Goal: Task Accomplishment & Management: Complete application form

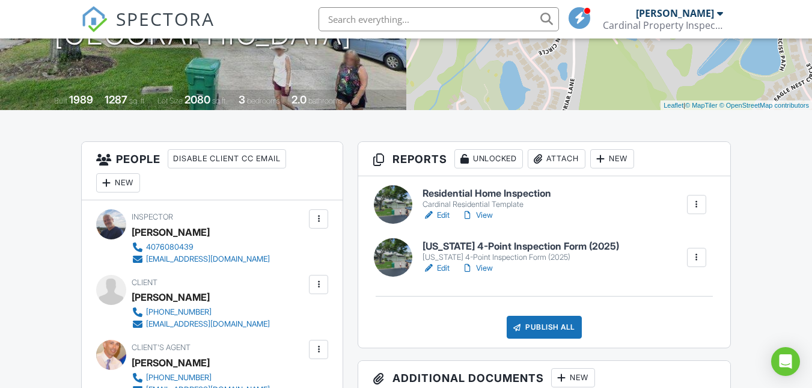
click at [391, 262] on div at bounding box center [393, 257] width 38 height 38
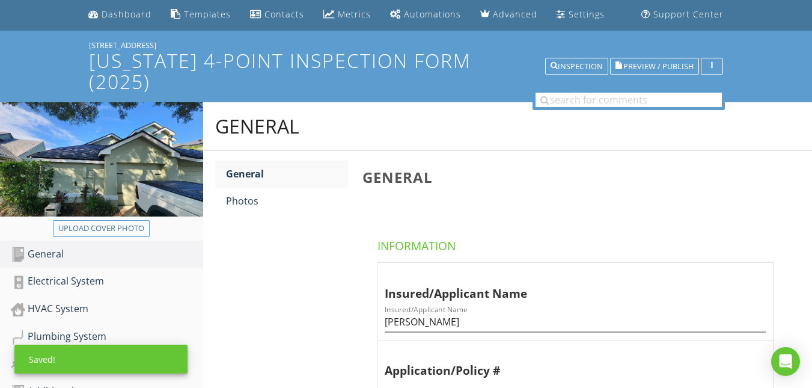
scroll to position [40, 0]
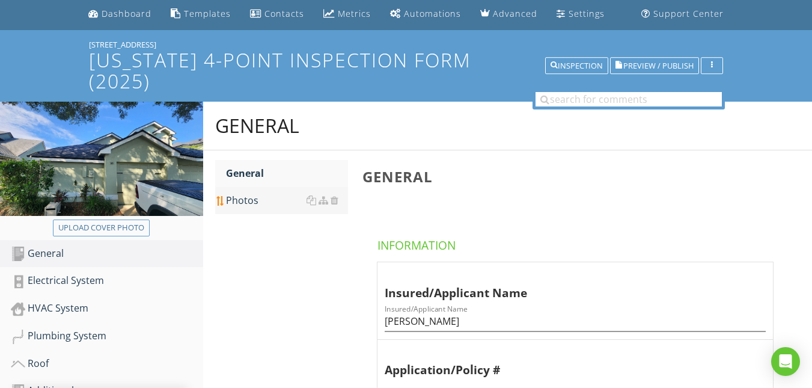
click at [236, 187] on link "Photos" at bounding box center [287, 200] width 122 height 26
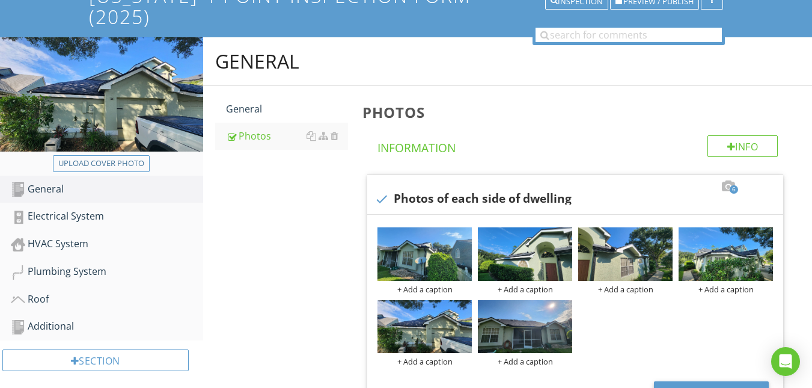
scroll to position [120, 0]
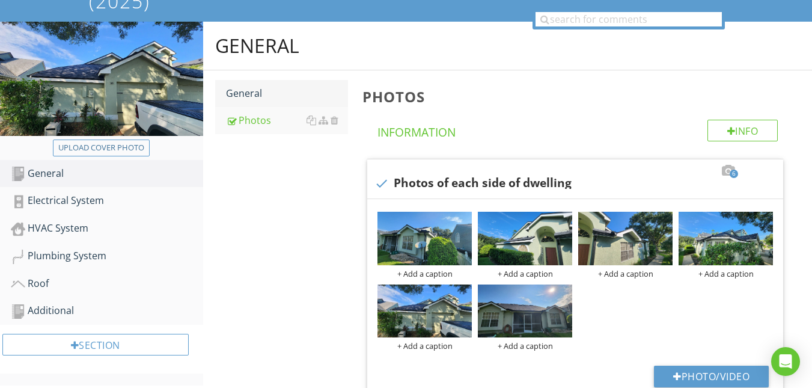
click at [246, 86] on div "General" at bounding box center [287, 93] width 122 height 14
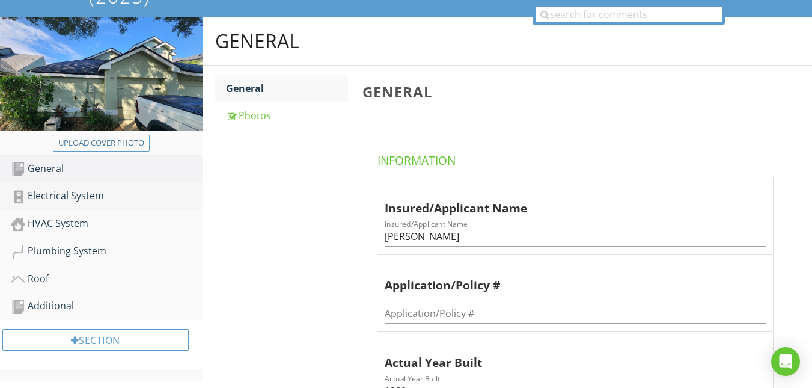
scroll to position [123, 0]
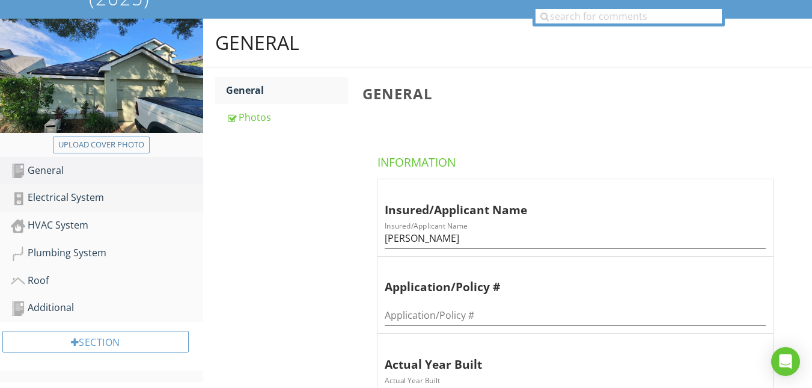
click at [43, 190] on div "Electrical System" at bounding box center [107, 198] width 192 height 16
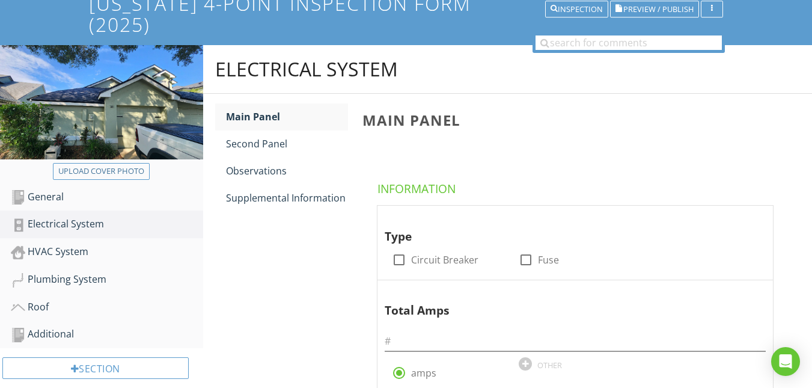
scroll to position [123, 0]
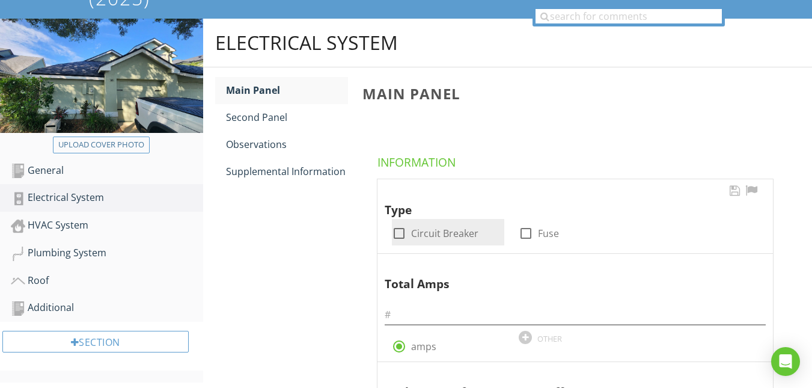
click at [395, 223] on div at bounding box center [399, 233] width 20 height 20
checkbox input "true"
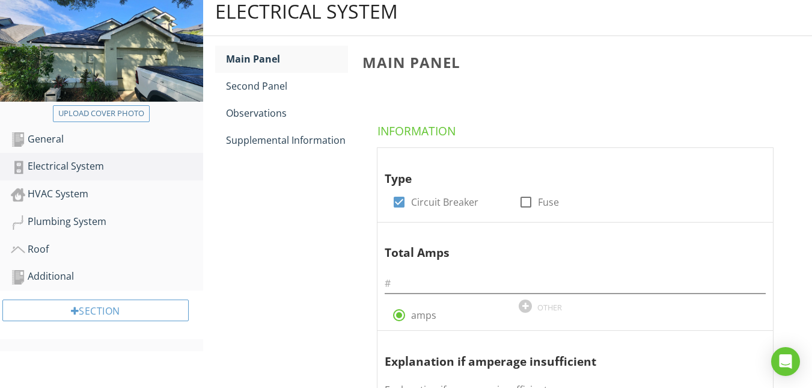
scroll to position [243, 0]
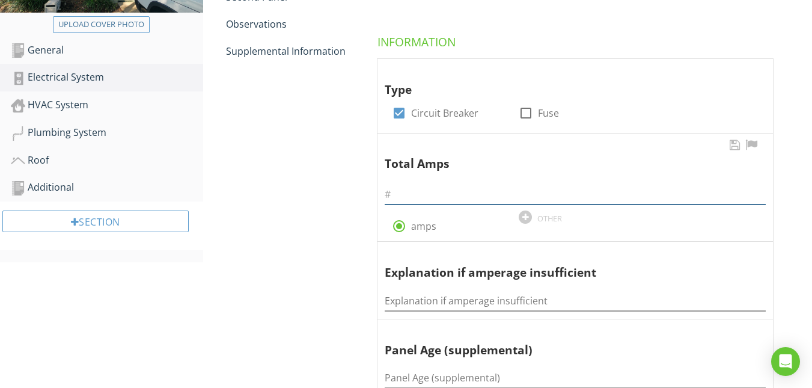
click at [430, 184] on input "text" at bounding box center [575, 194] width 381 height 20
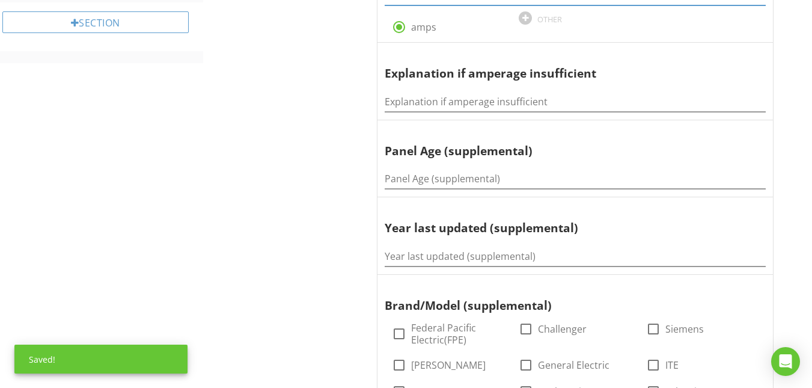
scroll to position [443, 0]
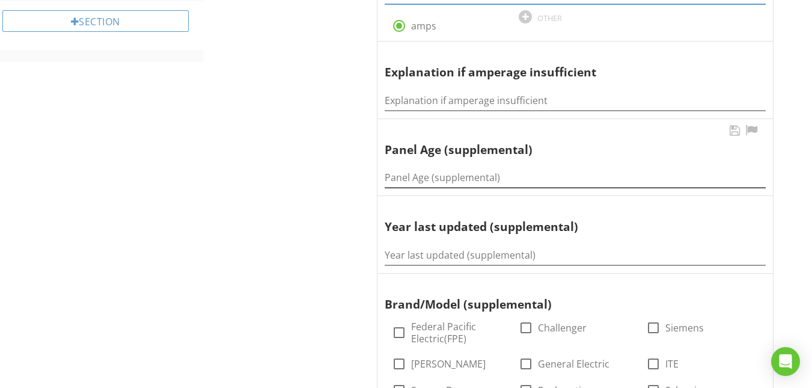
type input "150"
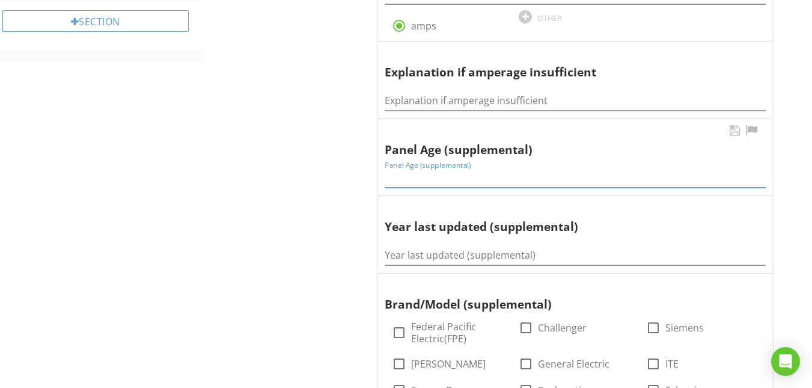
click at [399, 168] on input "Panel Age (supplemental)" at bounding box center [575, 178] width 381 height 20
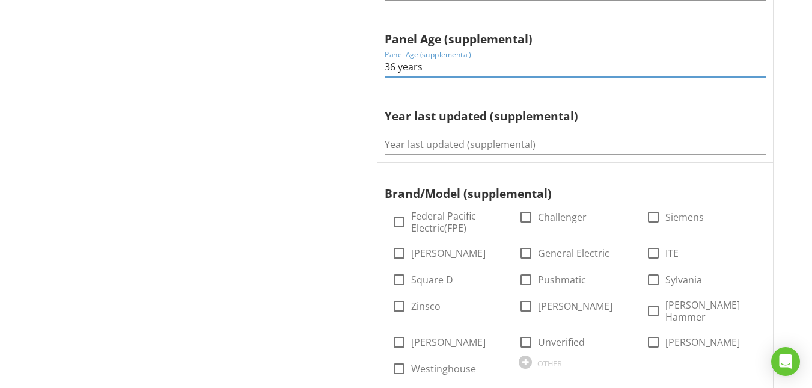
scroll to position [564, 0]
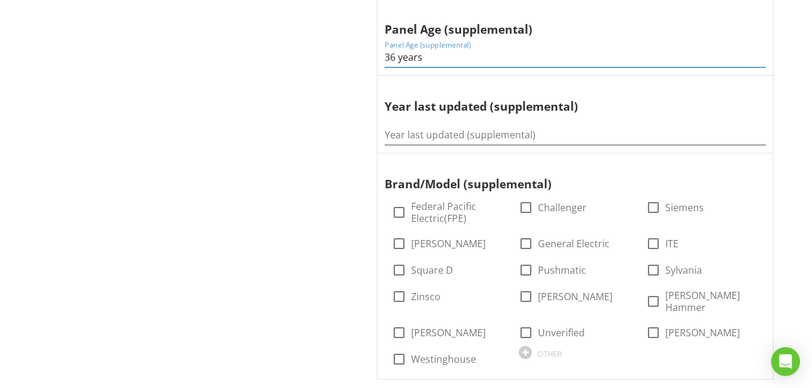
type input "36 years"
click at [393, 260] on div at bounding box center [399, 270] width 20 height 20
checkbox input "true"
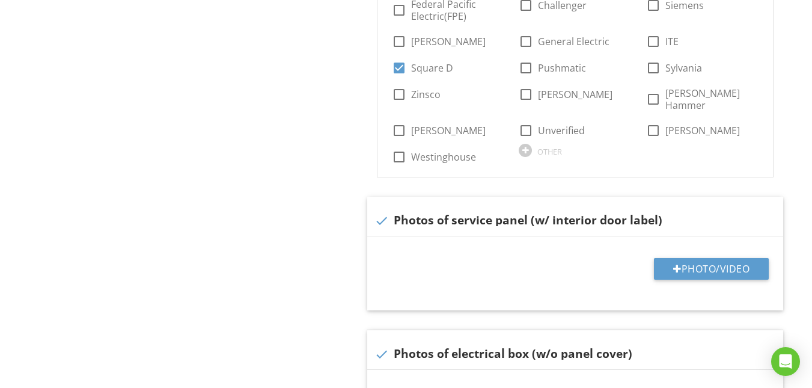
scroll to position [804, 0]
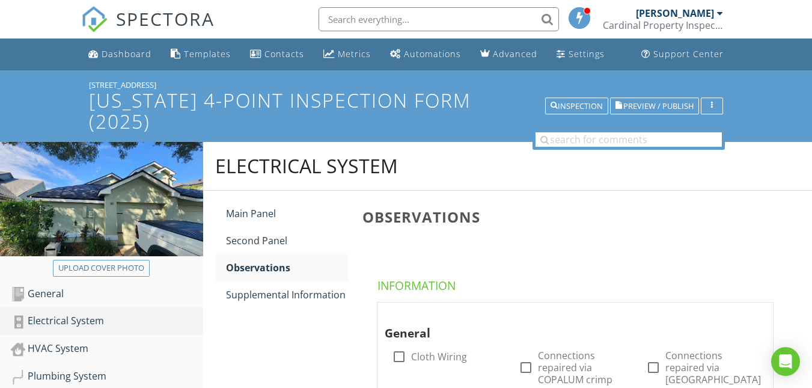
scroll to position [354, 0]
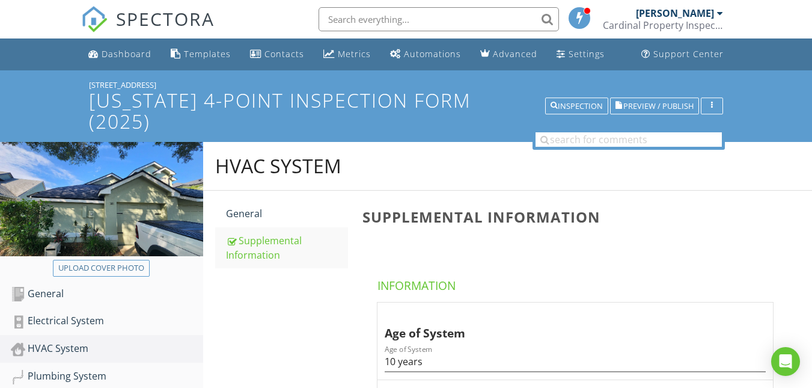
scroll to position [401, 0]
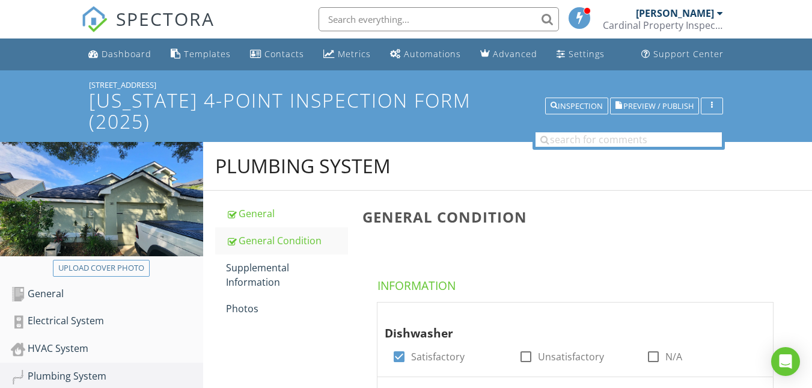
scroll to position [898, 0]
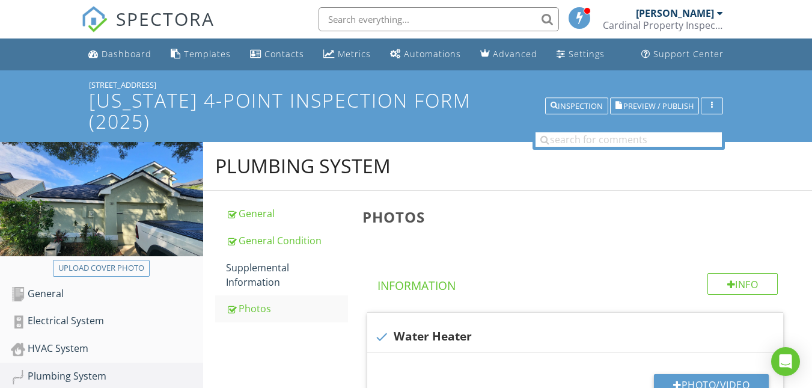
scroll to position [160, 0]
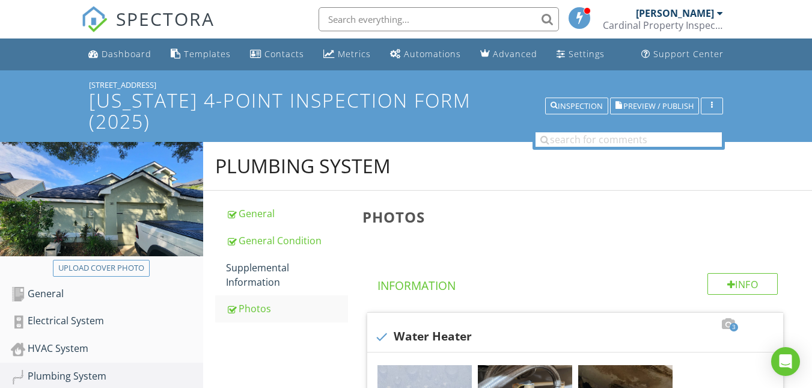
scroll to position [561, 0]
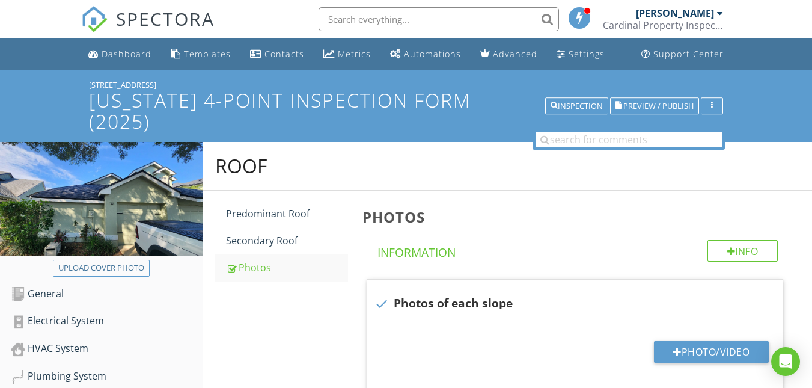
scroll to position [123, 0]
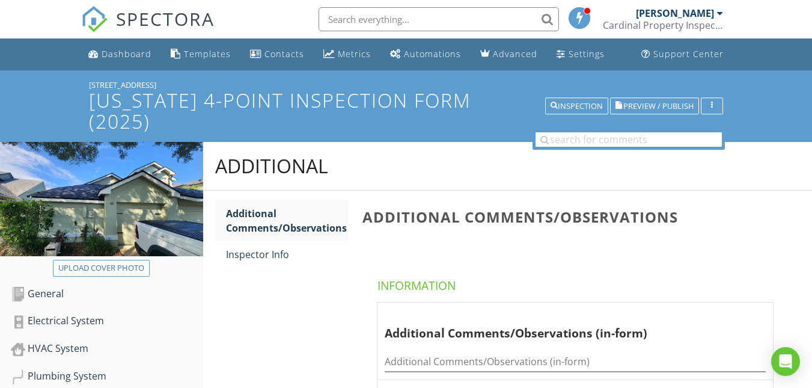
scroll to position [202, 0]
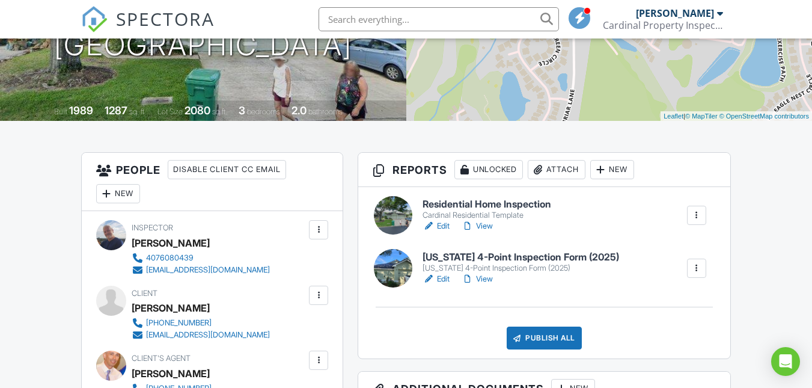
click at [397, 215] on div at bounding box center [393, 215] width 38 height 38
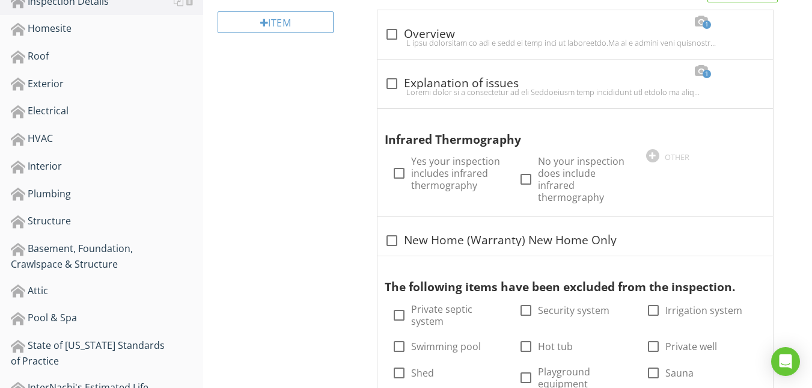
scroll to position [281, 0]
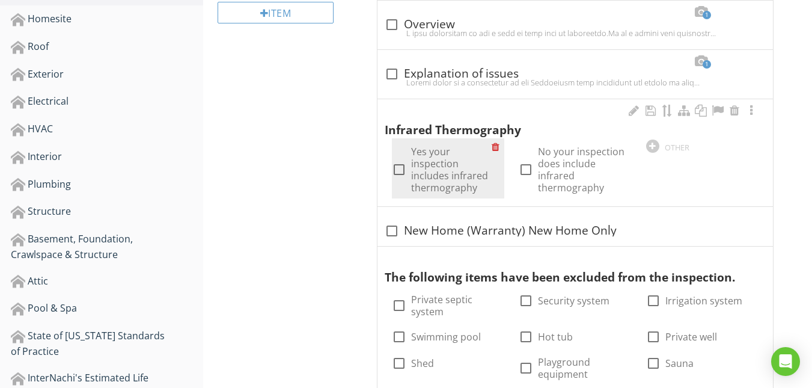
click at [398, 171] on div at bounding box center [399, 169] width 20 height 20
checkbox input "true"
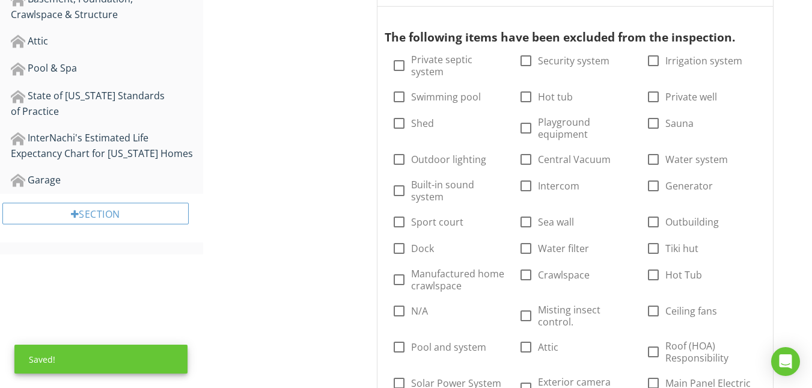
scroll to position [521, 0]
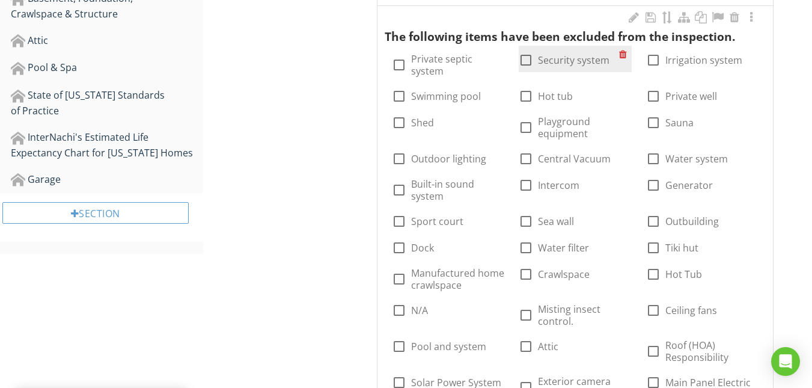
click at [525, 65] on div at bounding box center [525, 60] width 20 height 20
checkbox input "true"
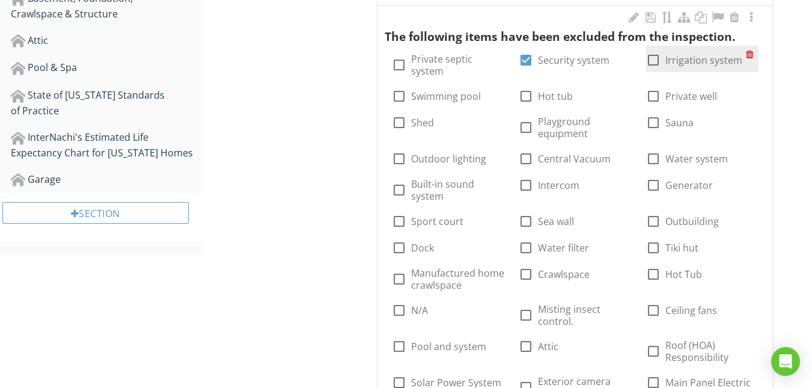
click at [657, 61] on div at bounding box center [653, 60] width 20 height 20
checkbox input "true"
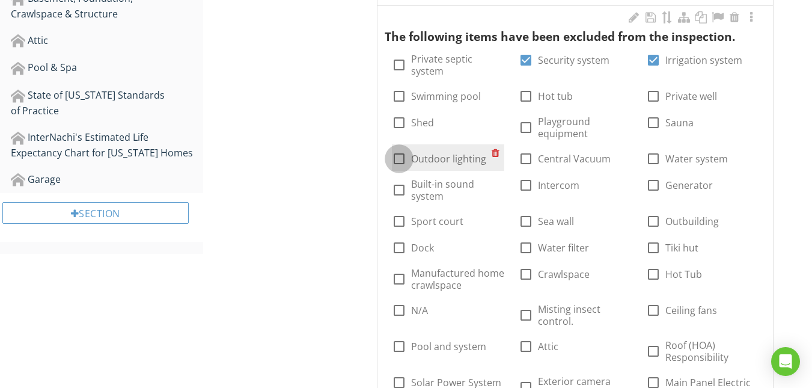
click at [399, 157] on div at bounding box center [399, 158] width 20 height 20
checkbox input "true"
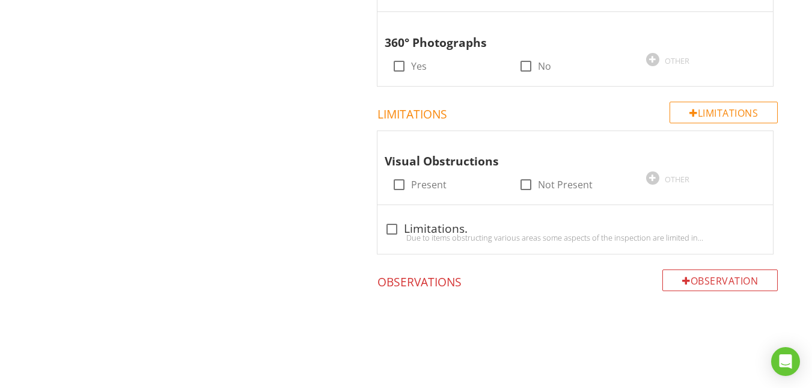
scroll to position [1020, 0]
click at [398, 184] on div at bounding box center [399, 184] width 20 height 20
checkbox input "true"
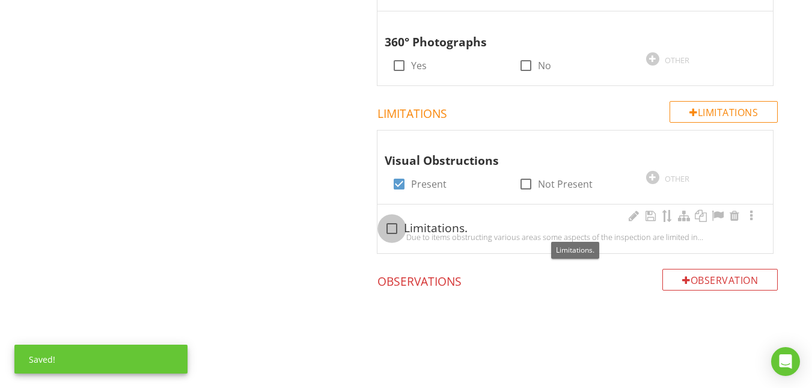
click at [389, 227] on div at bounding box center [392, 228] width 20 height 20
checkbox input "true"
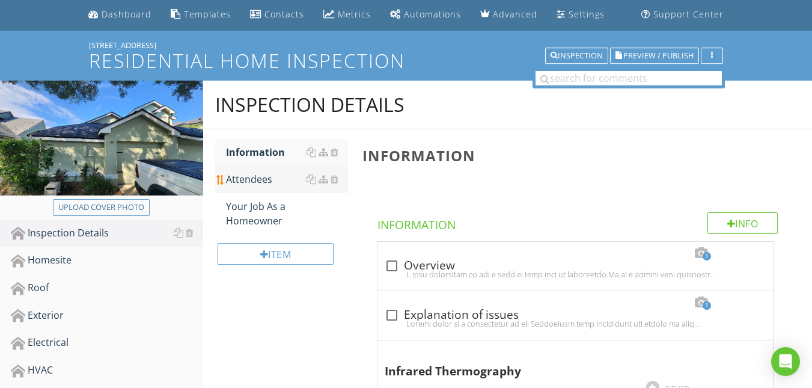
scroll to position [40, 0]
click at [239, 180] on div "Attendees" at bounding box center [287, 178] width 122 height 14
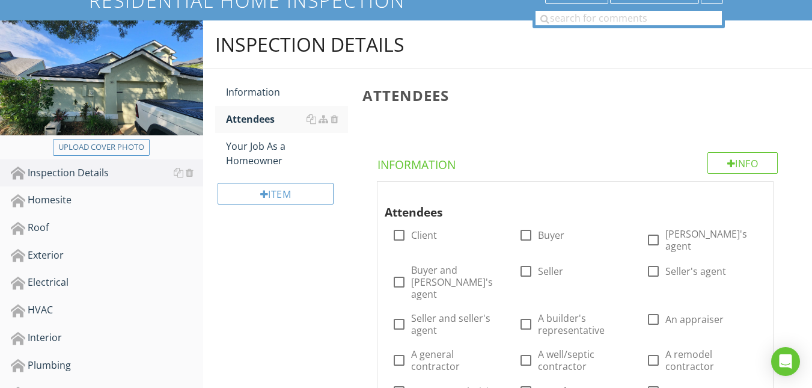
scroll to position [120, 0]
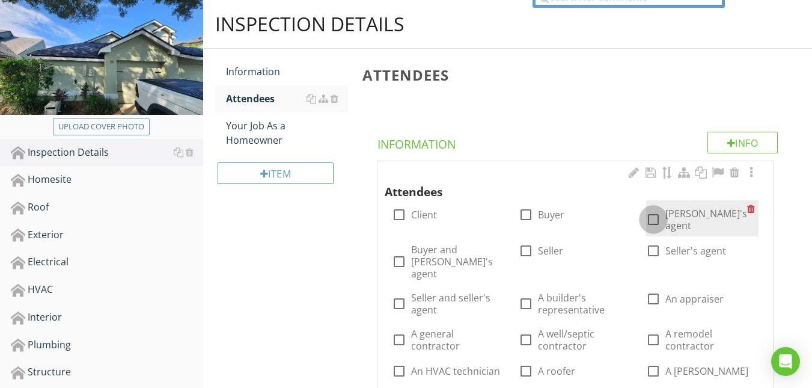
click at [656, 213] on div at bounding box center [653, 219] width 20 height 20
checkbox input "true"
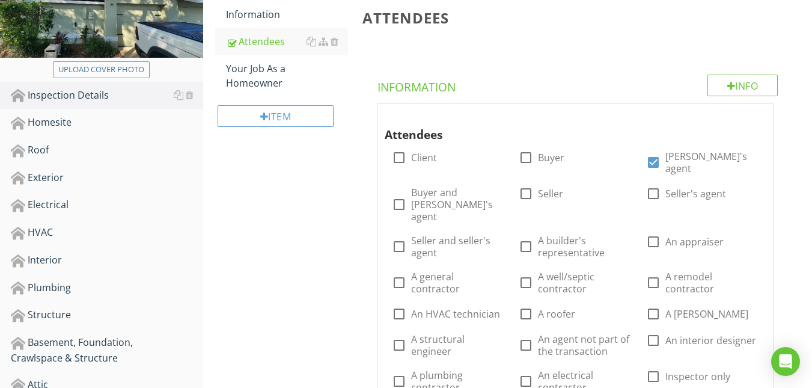
scroll to position [51, 0]
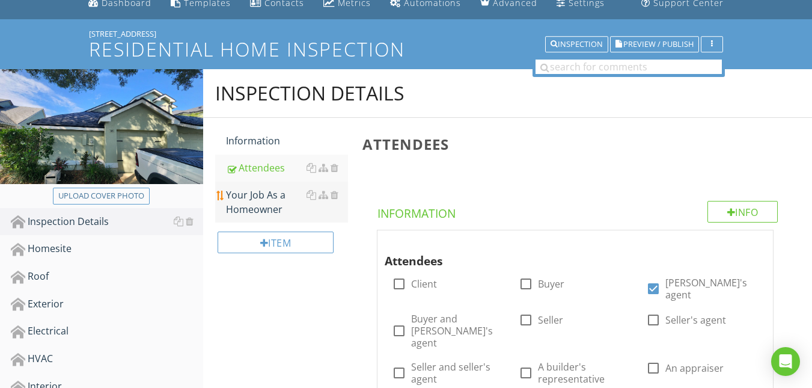
click at [253, 199] on div "Your Job As a Homeowner" at bounding box center [287, 201] width 122 height 29
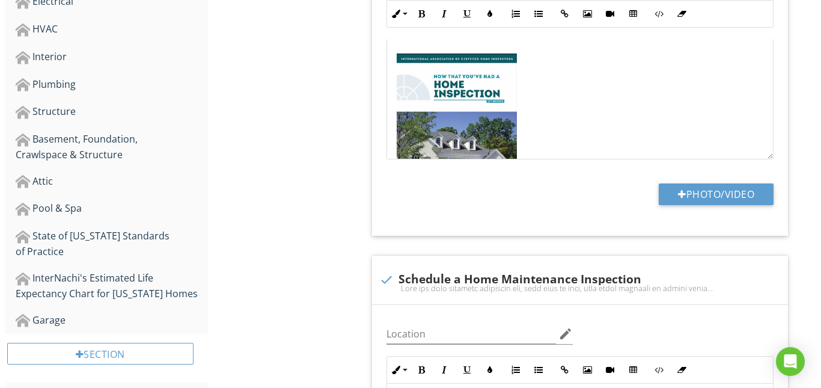
scroll to position [398, 0]
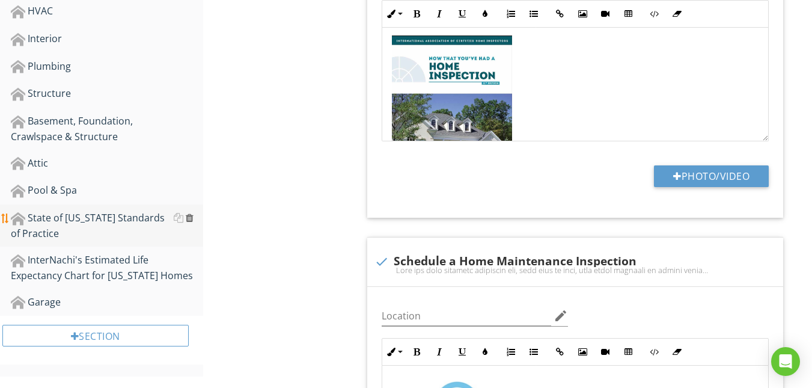
click at [190, 219] on div at bounding box center [190, 218] width 8 height 10
type textarea "<p><img src="https://cdn.spectora.com/editor_assets/images/000/014/173/original…"
type textarea "<p><img src="https://cdn.spectora.com/editor_assets/images/000/014/172/original…"
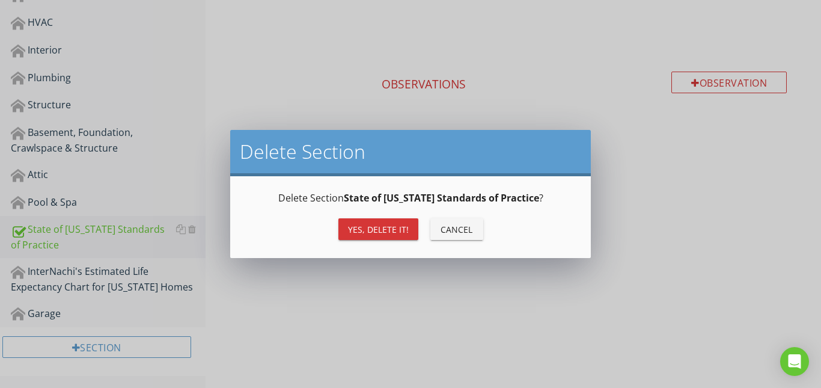
click at [373, 225] on div "Yes, Delete it!" at bounding box center [378, 229] width 61 height 13
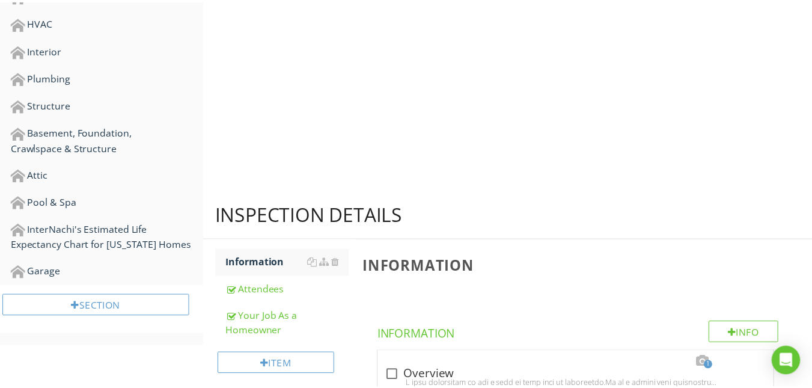
scroll to position [345, 0]
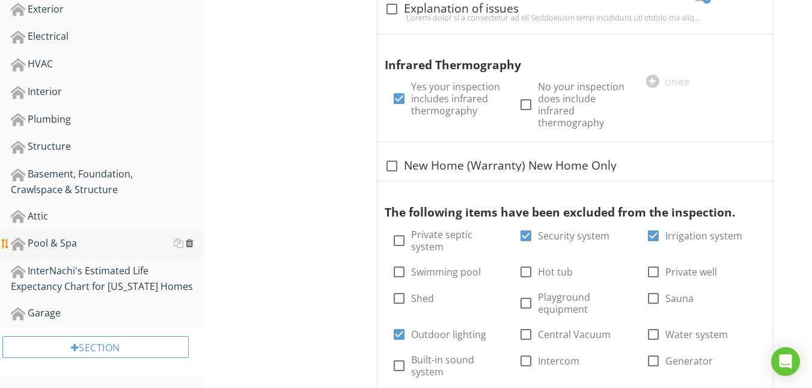
click at [189, 243] on div at bounding box center [190, 243] width 8 height 10
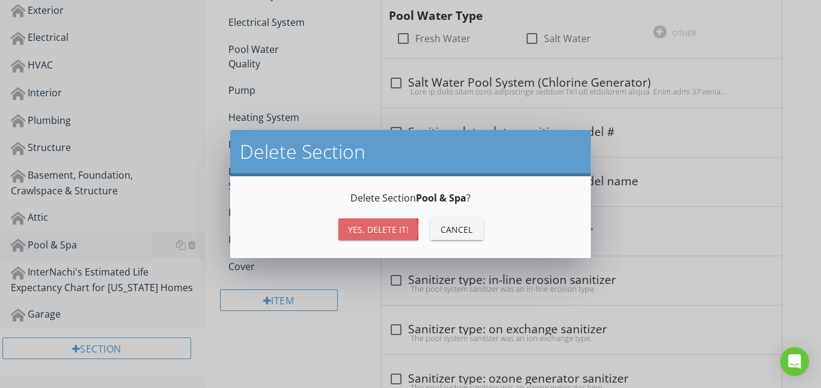
click at [372, 233] on div "Yes, Delete it!" at bounding box center [378, 229] width 61 height 13
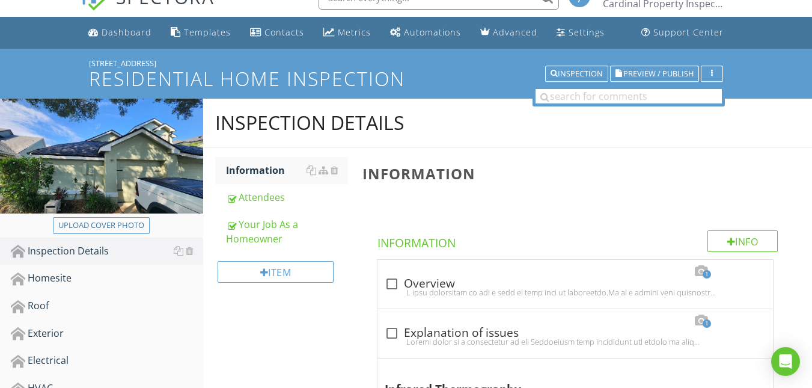
scroll to position [40, 0]
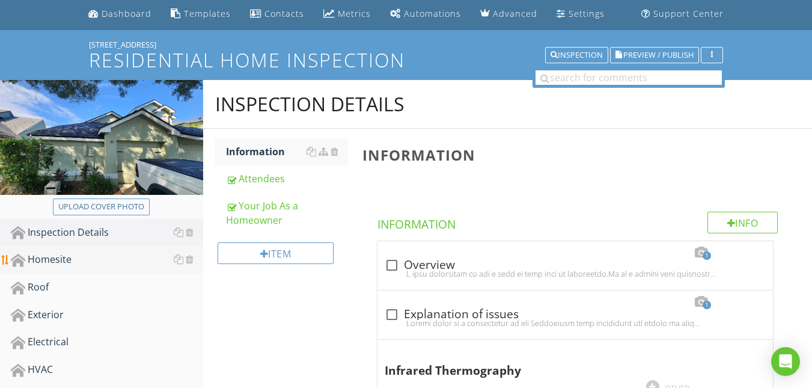
click at [52, 254] on div "Homesite" at bounding box center [107, 260] width 192 height 16
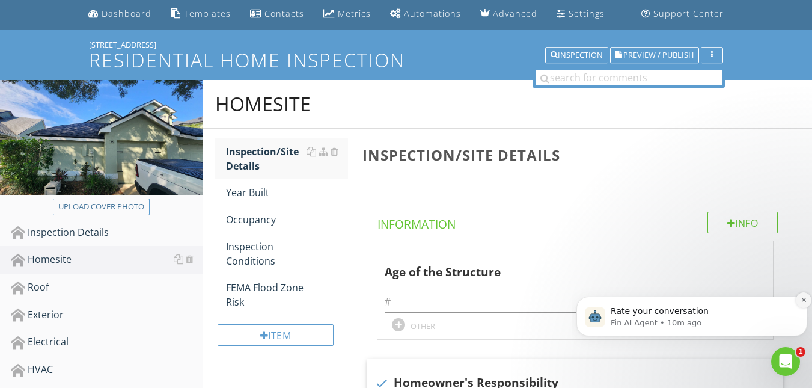
click at [803, 299] on icon "Dismiss notification" at bounding box center [803, 299] width 7 height 7
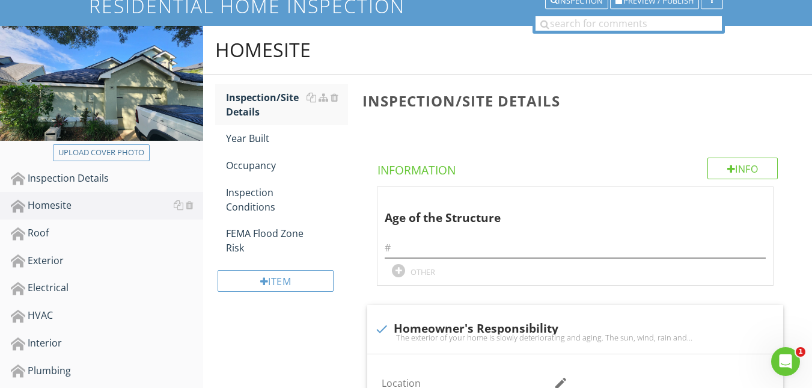
scroll to position [80, 0]
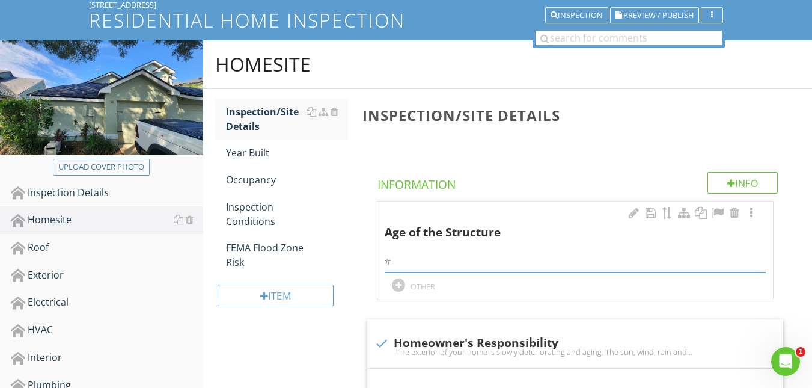
click at [412, 260] on input "text" at bounding box center [575, 262] width 381 height 20
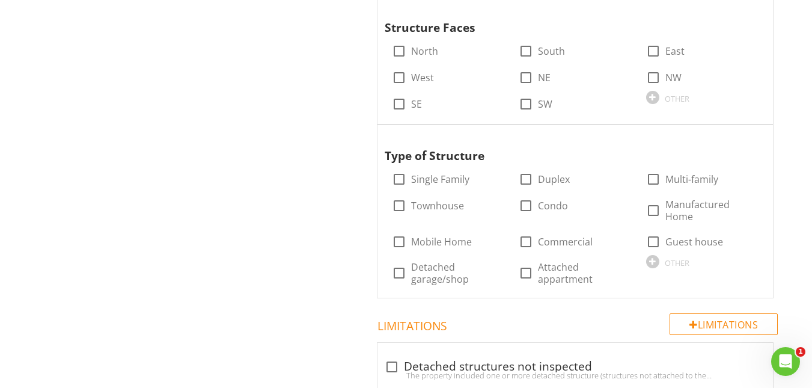
scroll to position [841, 0]
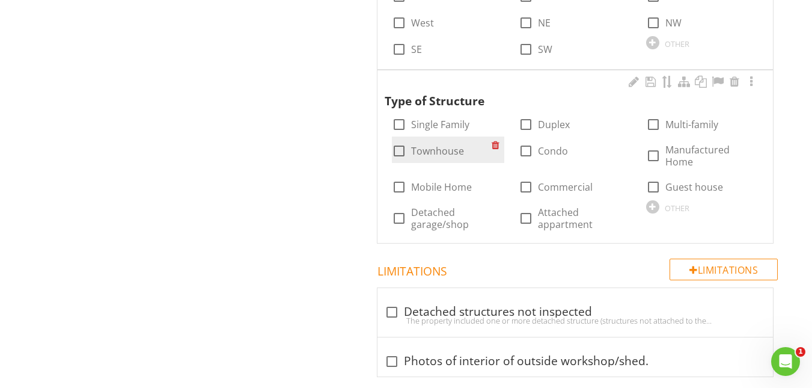
type input "36 years"
click at [389, 153] on div at bounding box center [399, 151] width 20 height 20
checkbox input "true"
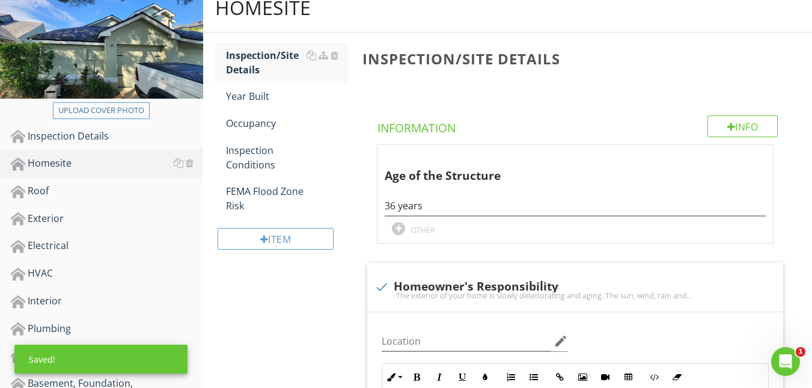
scroll to position [114, 0]
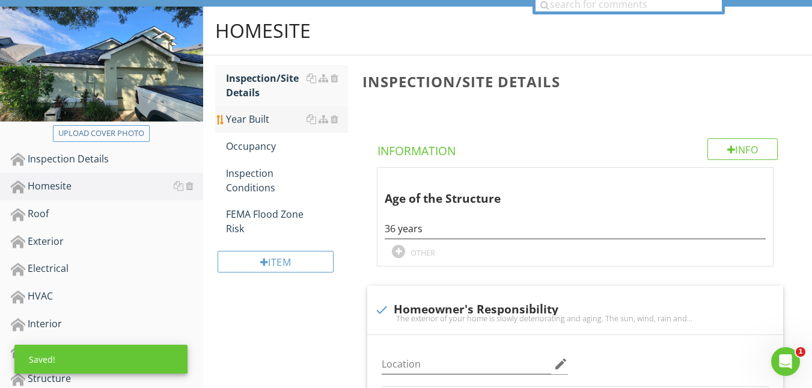
click at [251, 123] on div "Year Built" at bounding box center [287, 119] width 122 height 14
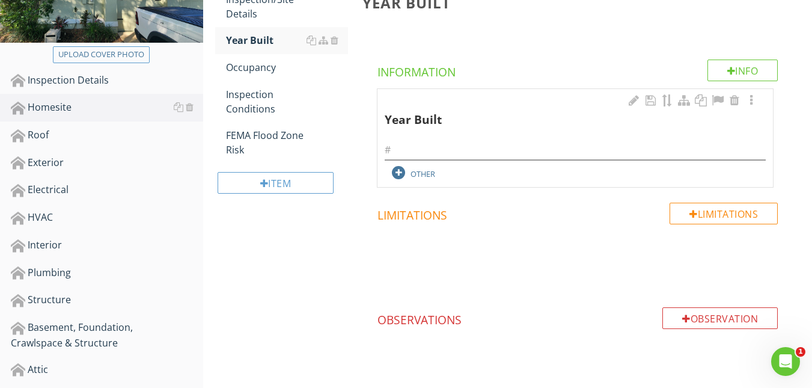
scroll to position [193, 0]
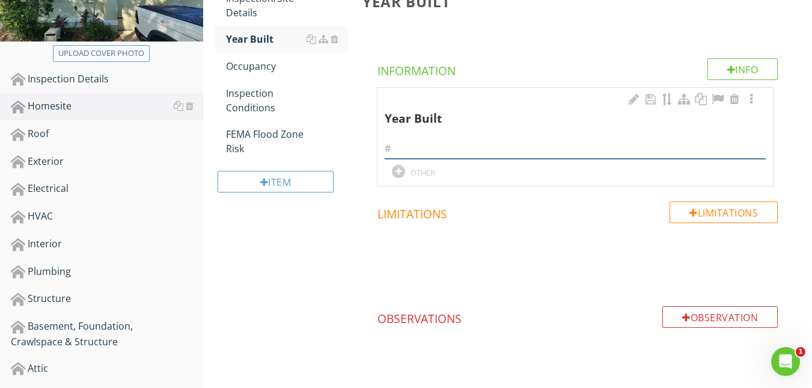
click at [421, 142] on input "text" at bounding box center [575, 149] width 381 height 20
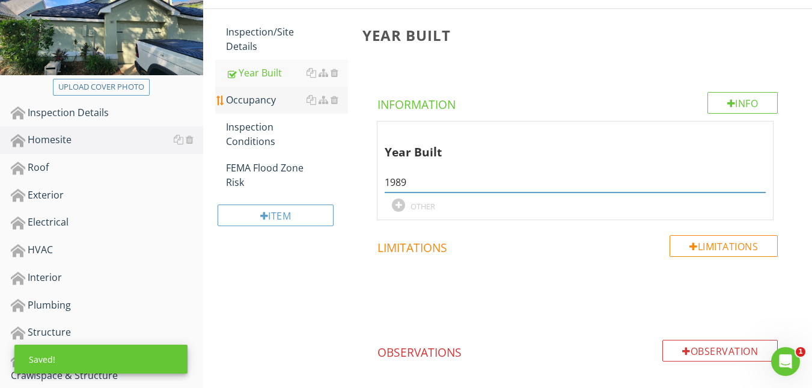
scroll to position [154, 0]
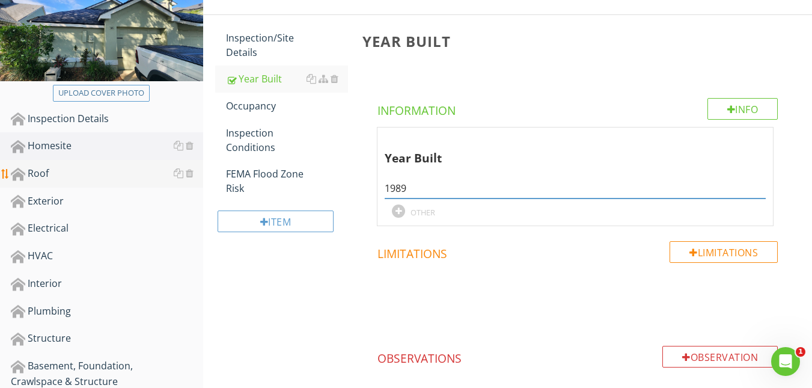
type input "1989"
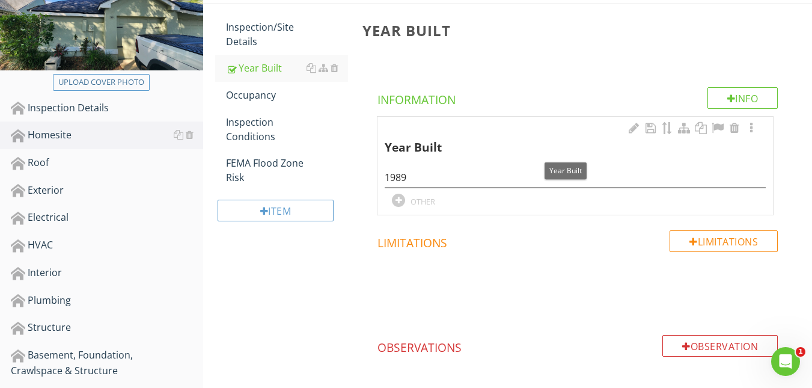
scroll to position [118, 0]
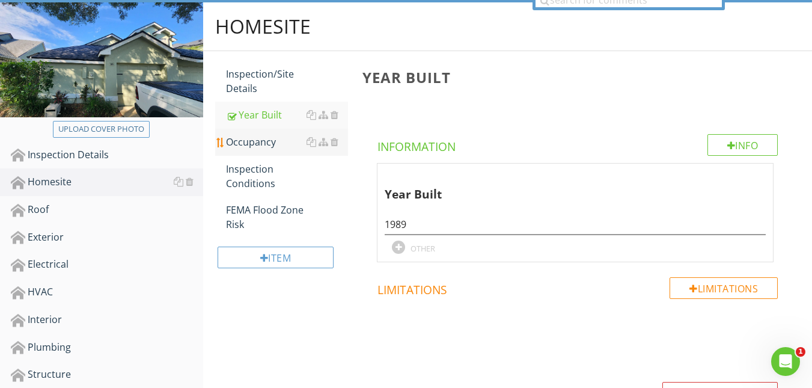
click at [262, 145] on div "Occupancy" at bounding box center [287, 142] width 122 height 14
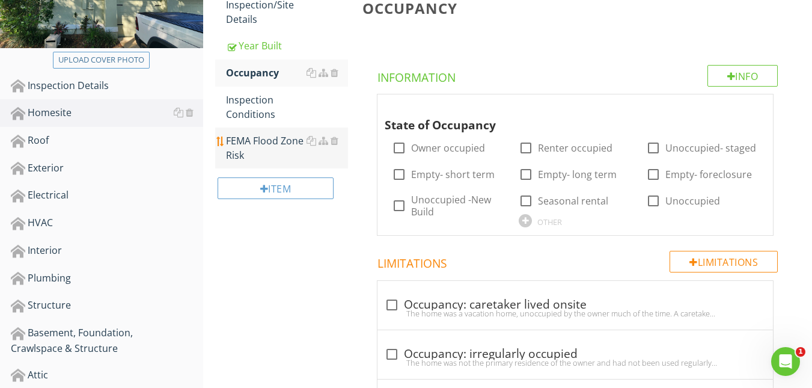
scroll to position [238, 0]
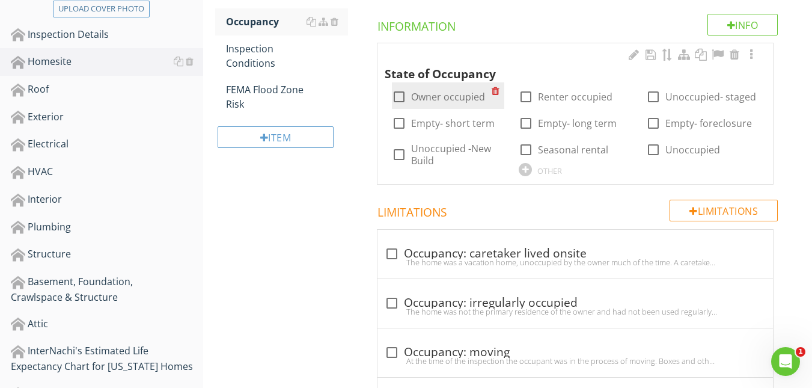
click at [400, 97] on div at bounding box center [399, 97] width 20 height 20
checkbox input "true"
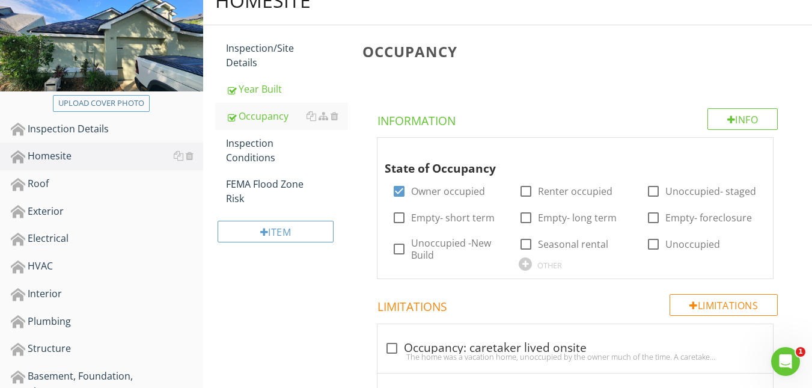
scroll to position [180, 0]
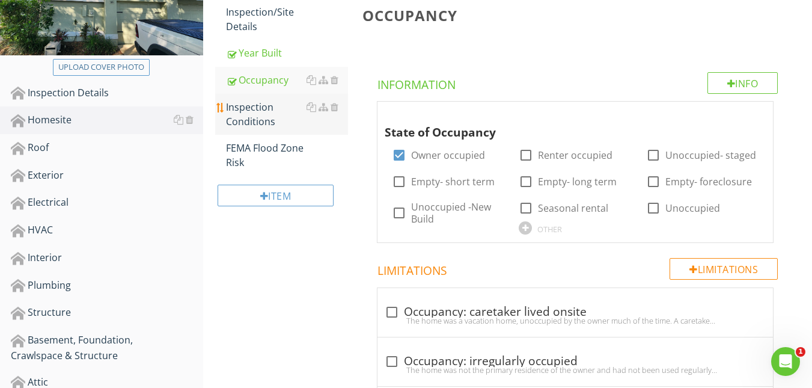
click at [251, 115] on div "Inspection Conditions" at bounding box center [287, 114] width 122 height 29
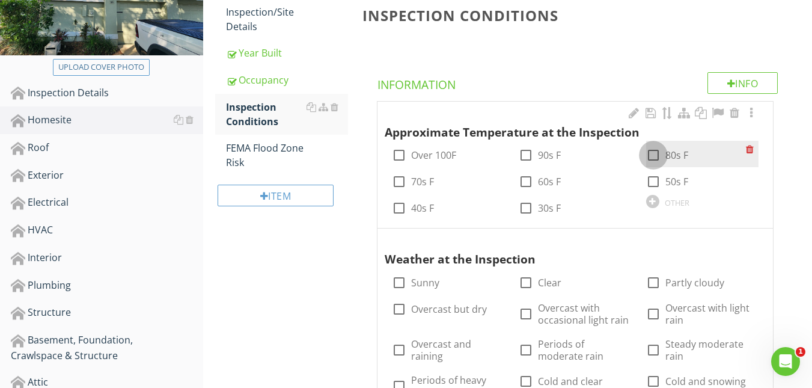
click at [654, 151] on div at bounding box center [653, 155] width 20 height 20
checkbox input "true"
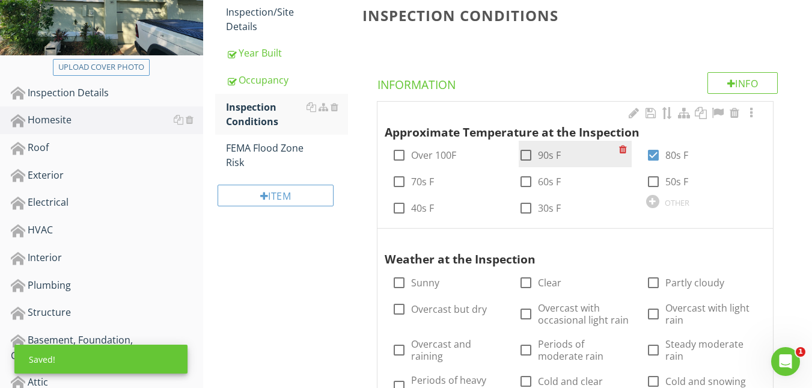
click at [526, 156] on div at bounding box center [525, 155] width 20 height 20
checkbox input "true"
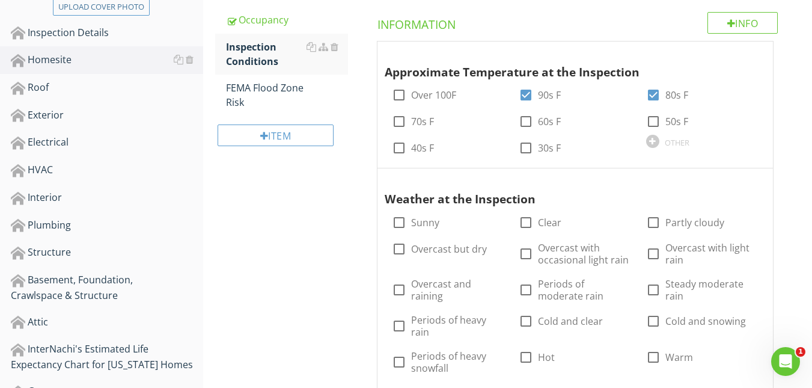
scroll to position [281, 0]
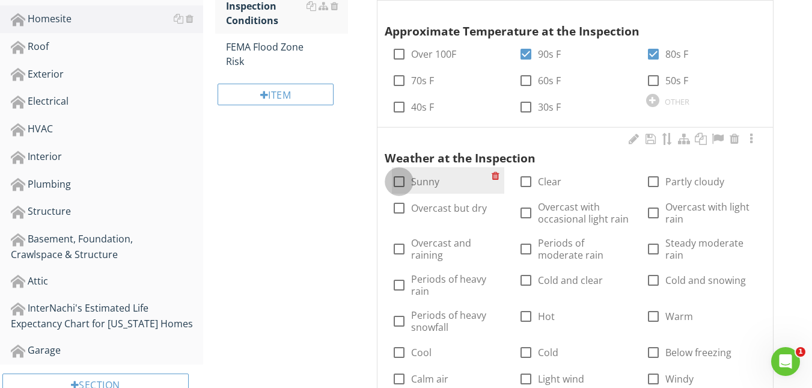
click at [400, 180] on div at bounding box center [399, 181] width 20 height 20
checkbox input "true"
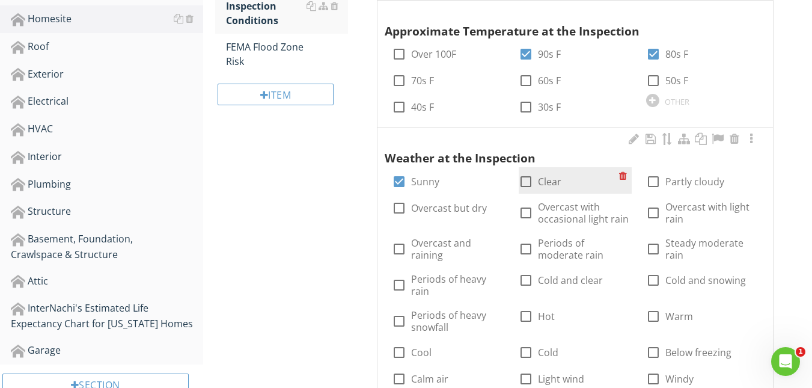
click at [529, 181] on div at bounding box center [525, 181] width 20 height 20
checkbox input "true"
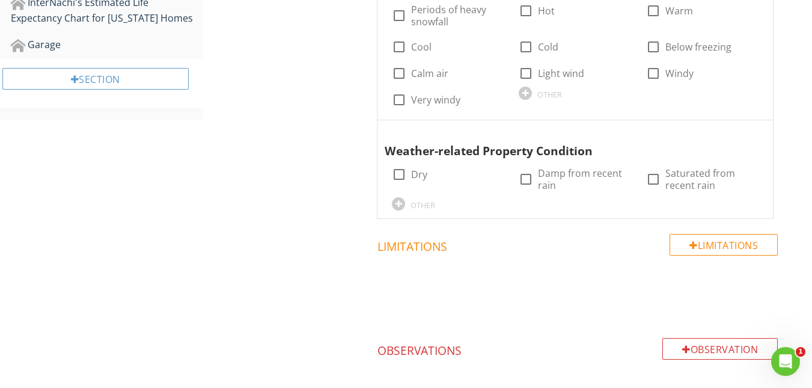
scroll to position [601, 0]
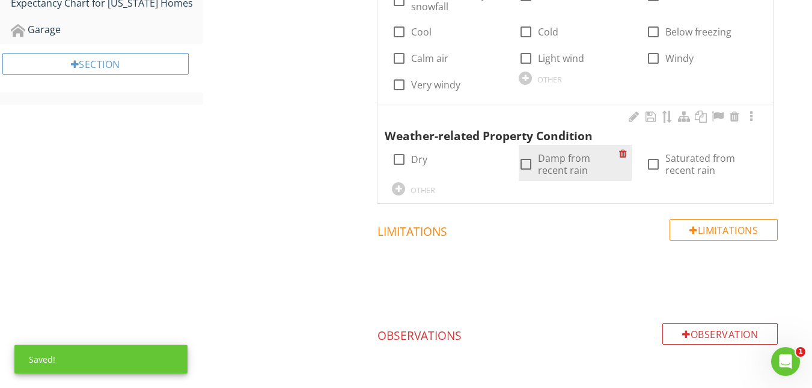
click at [526, 165] on div at bounding box center [525, 164] width 20 height 20
checkbox input "true"
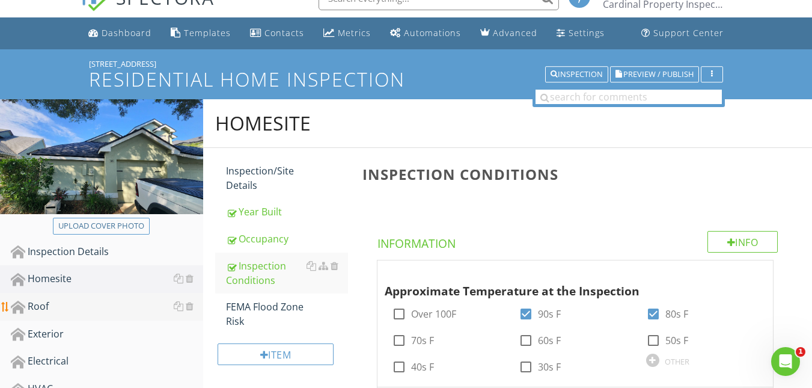
scroll to position [14, 0]
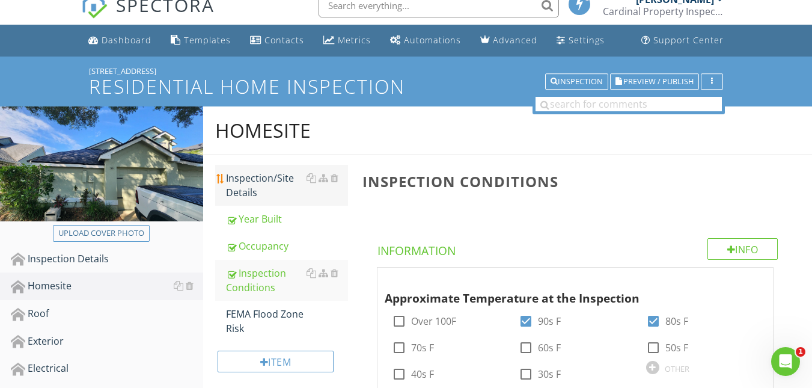
click at [270, 184] on div "Inspection/Site Details" at bounding box center [287, 185] width 122 height 29
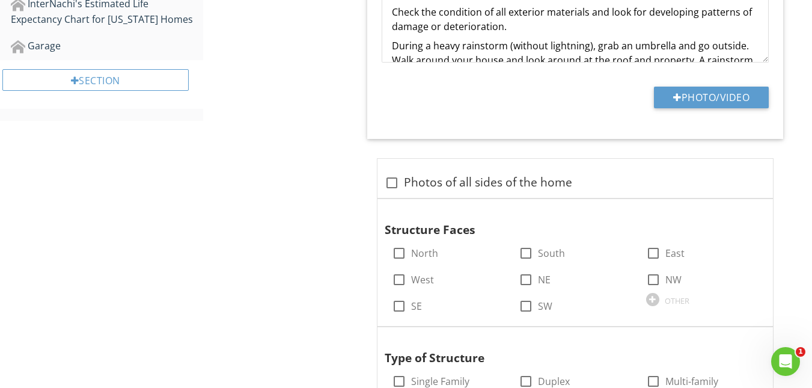
scroll to position [634, 0]
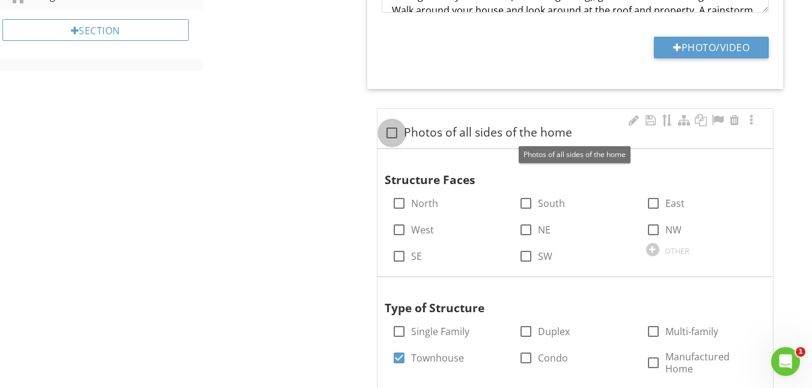
click at [391, 133] on div at bounding box center [392, 133] width 20 height 20
checkbox input "true"
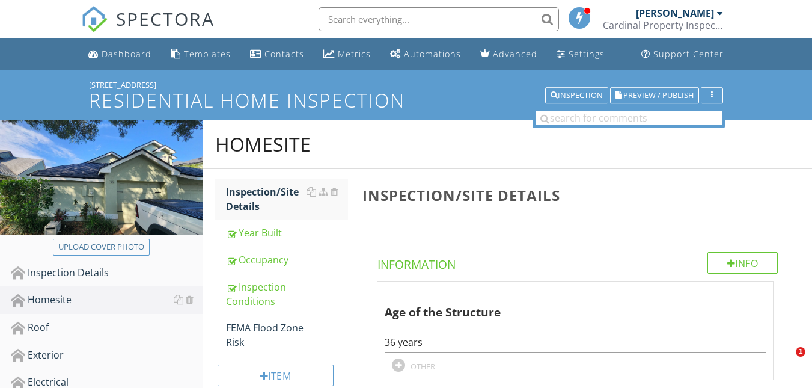
scroll to position [634, 0]
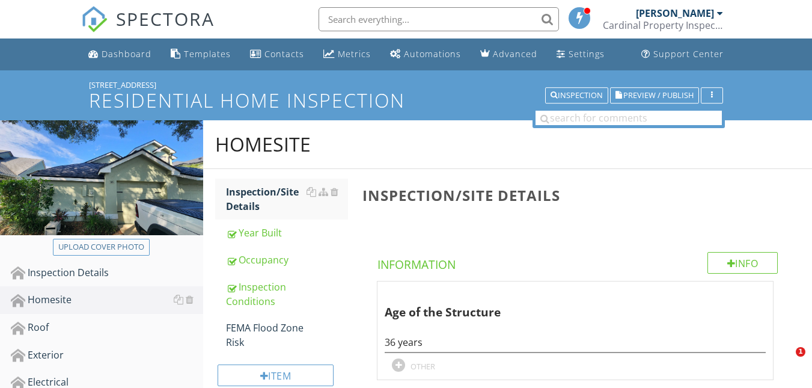
scroll to position [634, 0]
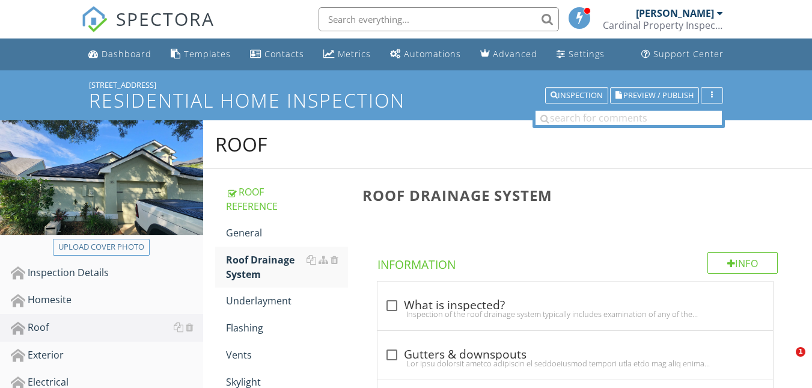
scroll to position [1029, 0]
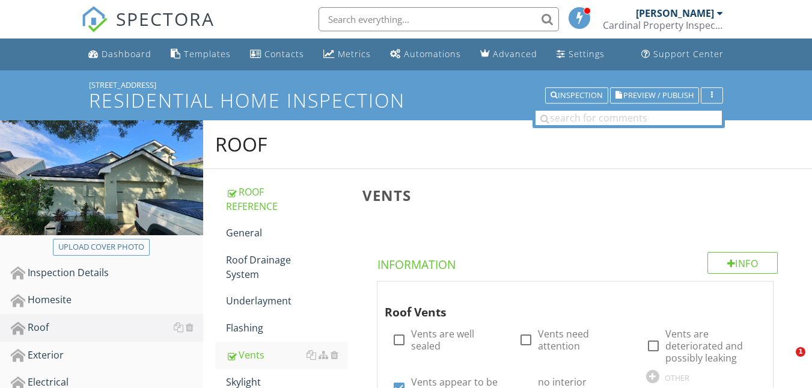
scroll to position [801, 0]
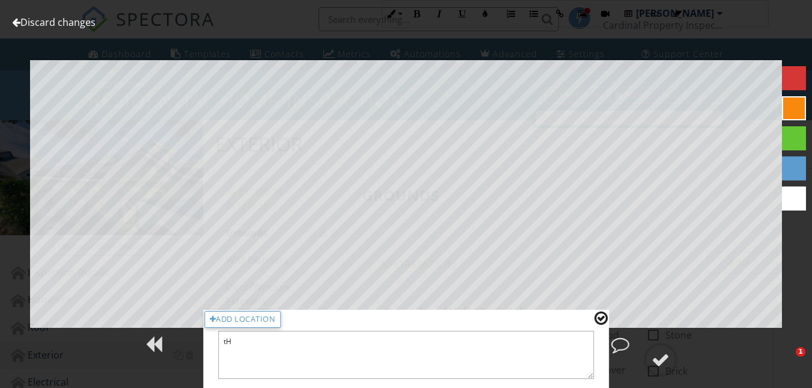
scroll to position [2203, 0]
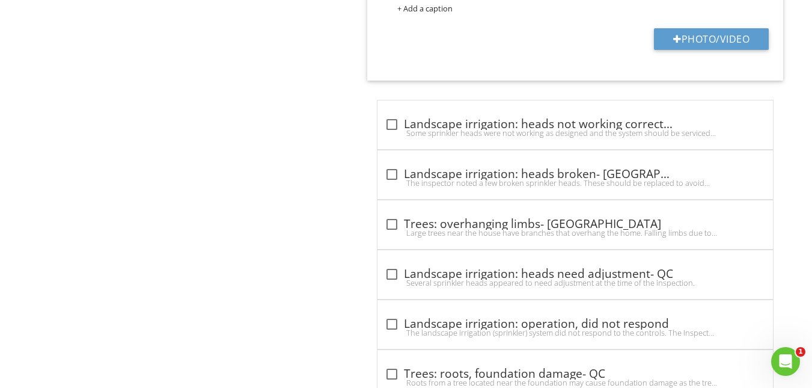
scroll to position [2826, 0]
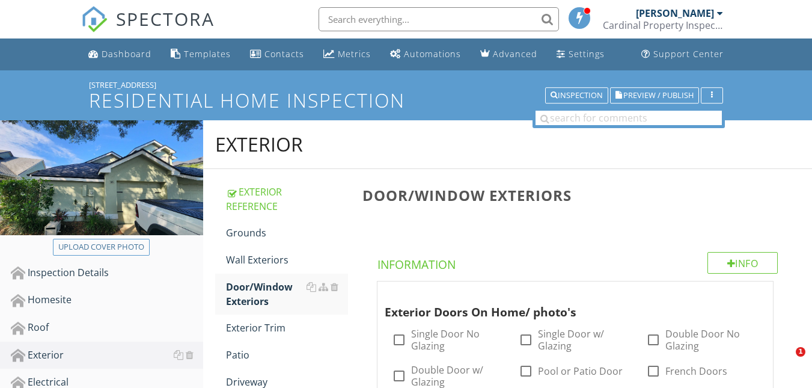
scroll to position [921, 0]
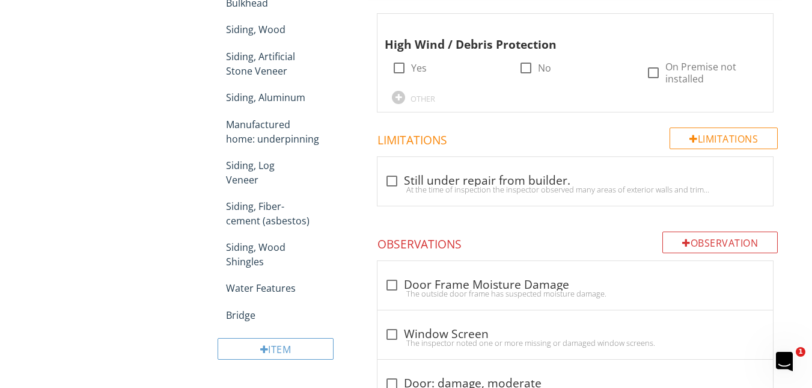
click at [523, 67] on div at bounding box center [525, 68] width 20 height 20
checkbox input "true"
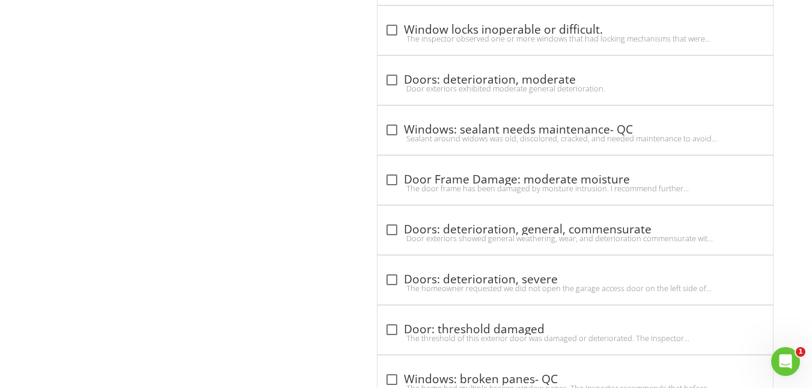
scroll to position [2729, 0]
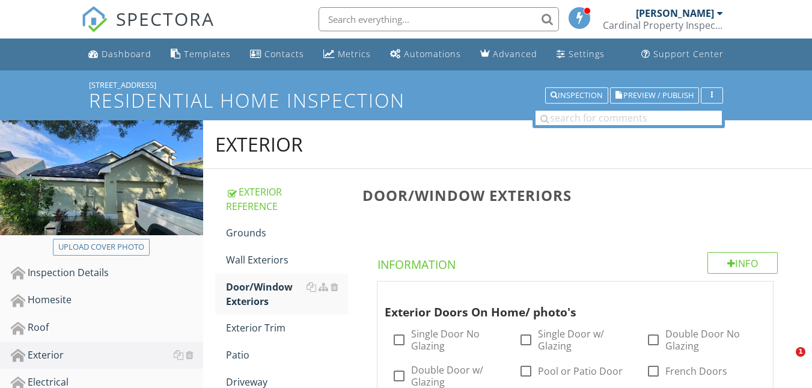
scroll to position [2826, 0]
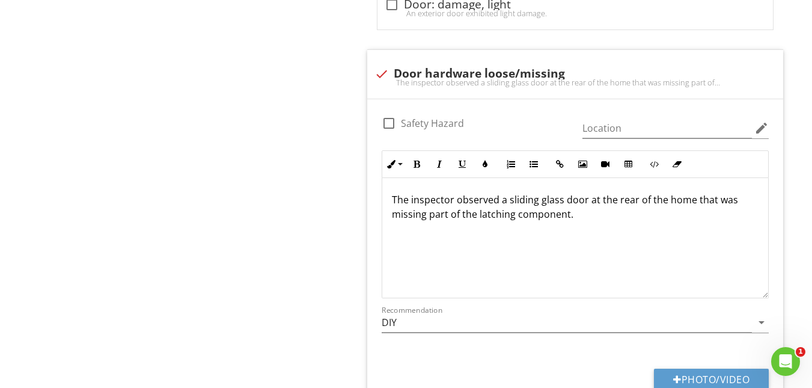
scroll to position [1882, 0]
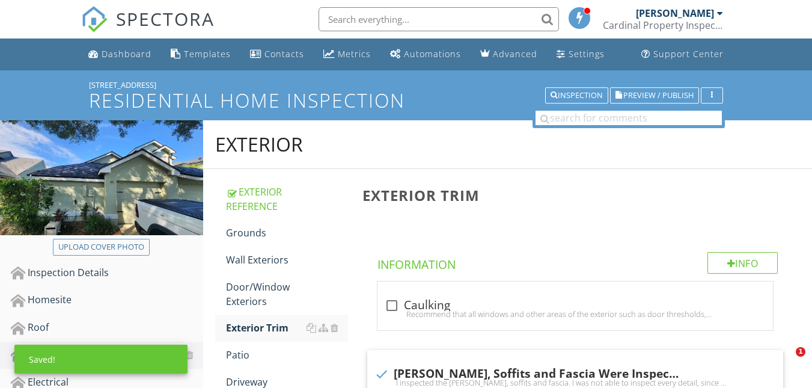
scroll to position [966, 0]
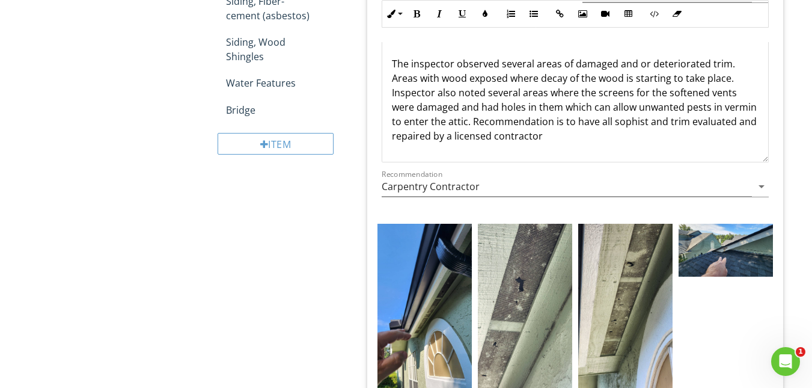
scroll to position [1, 0]
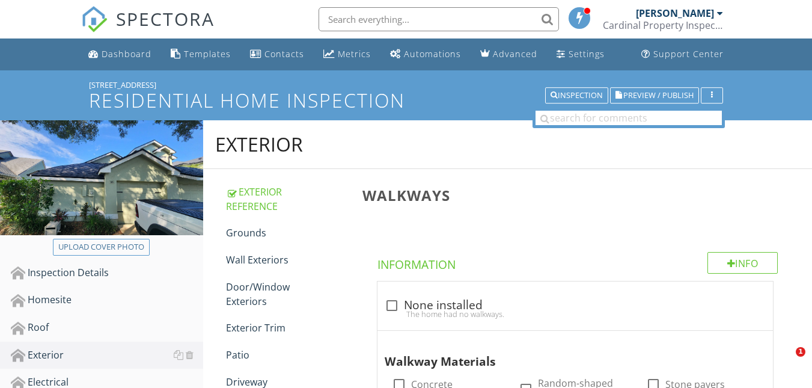
scroll to position [886, 0]
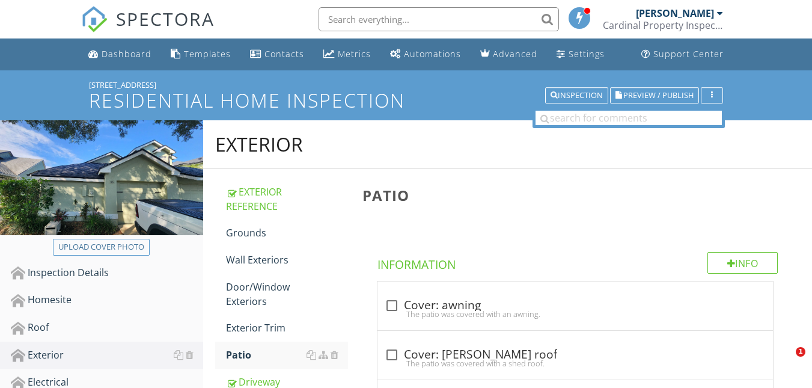
scroll to position [1008, 0]
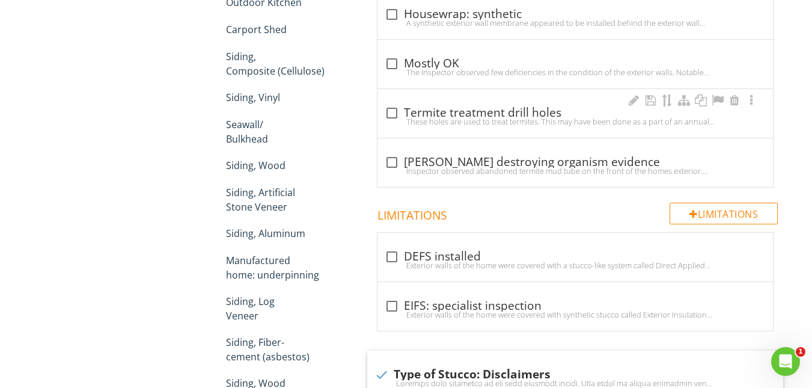
scroll to position [785, 0]
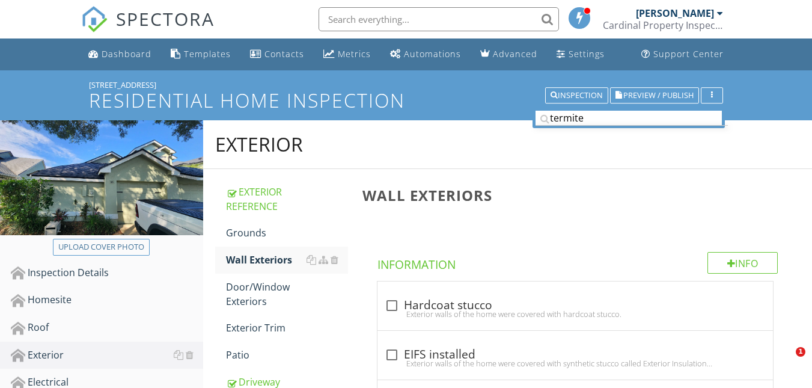
scroll to position [792, 0]
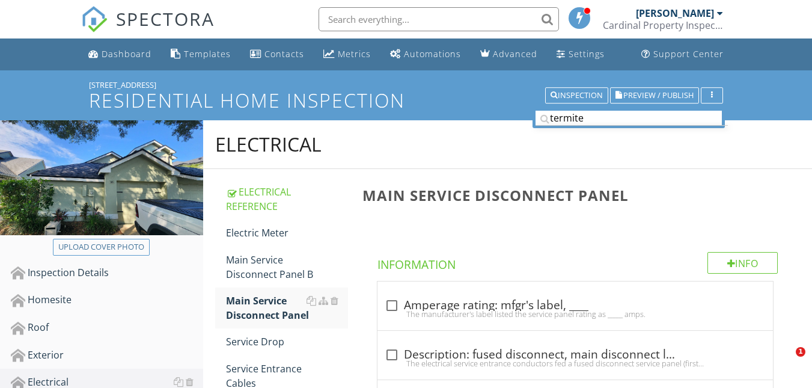
scroll to position [481, 0]
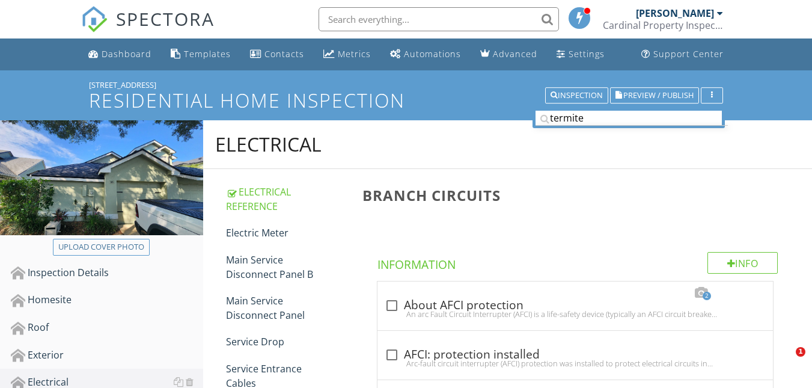
scroll to position [1400, 0]
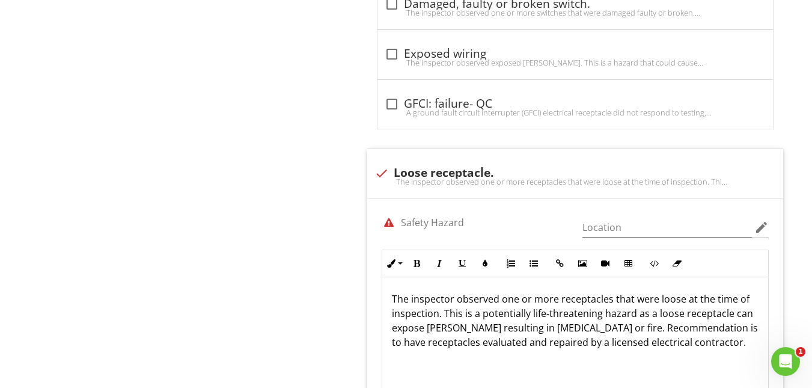
scroll to position [111, 0]
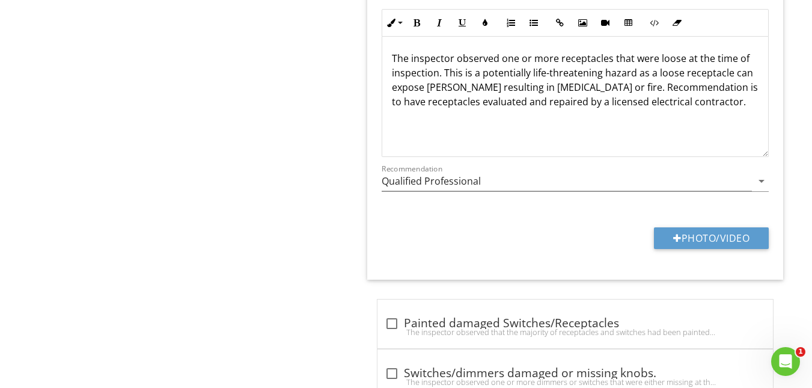
scroll to position [111, 0]
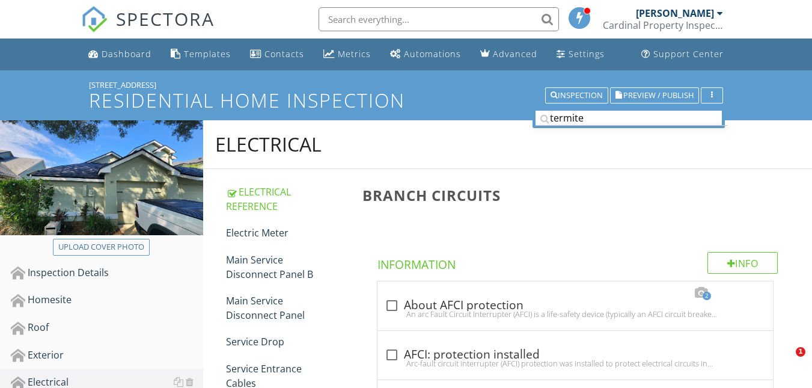
scroll to position [3563, 0]
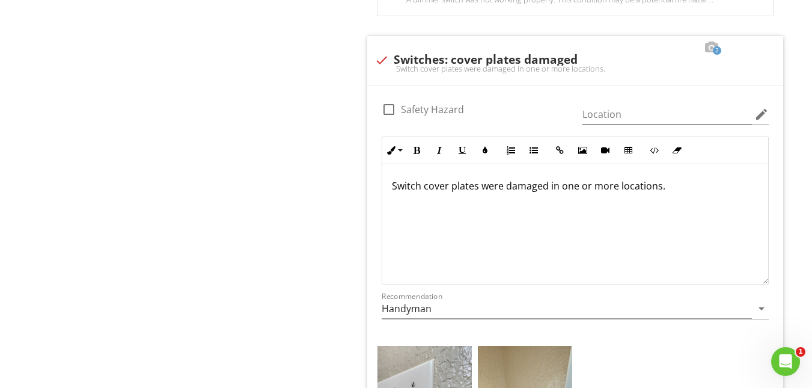
scroll to position [111, 0]
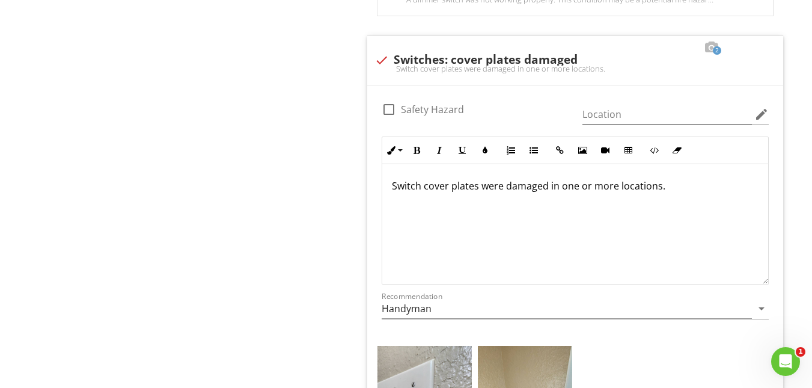
scroll to position [111, 0]
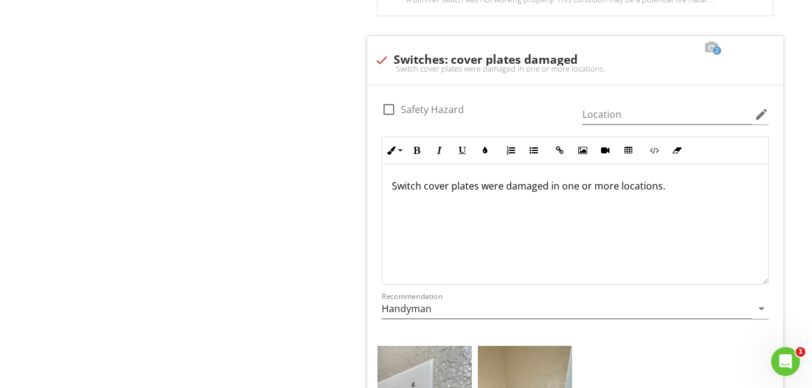
scroll to position [111, 0]
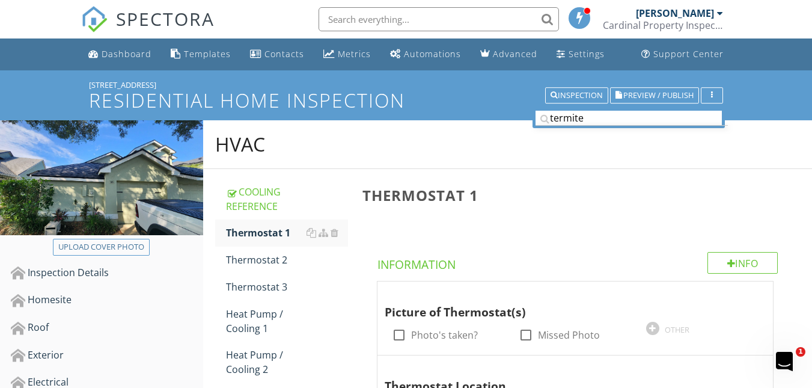
scroll to position [421, 0]
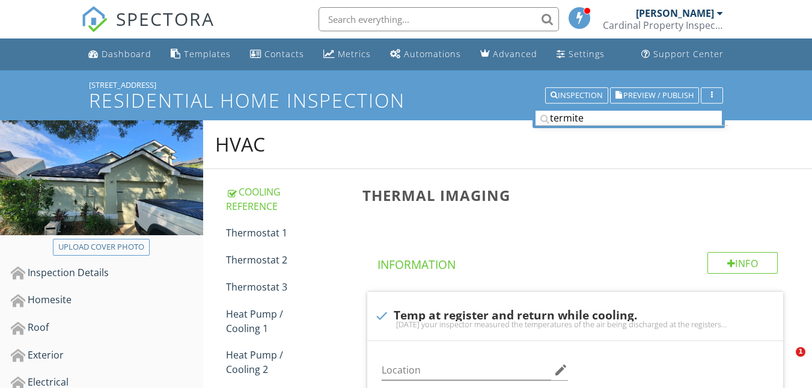
scroll to position [269, 0]
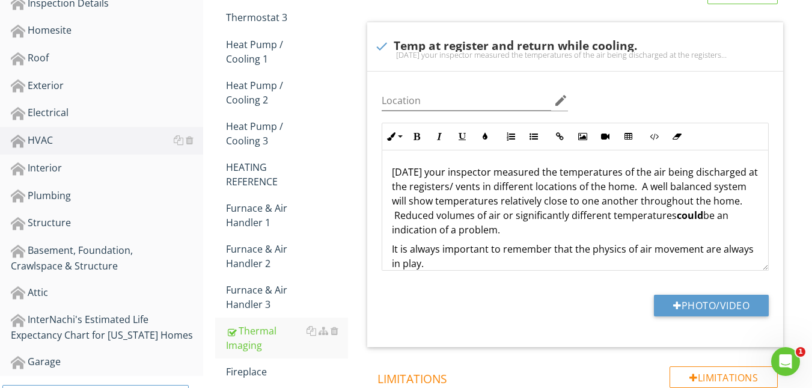
scroll to position [15, 0]
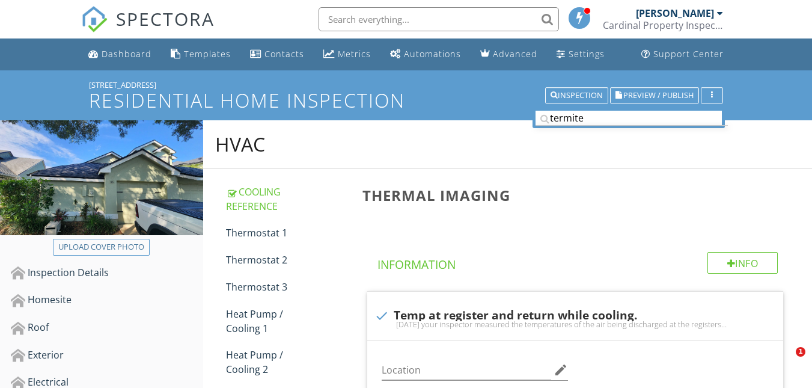
scroll to position [269, 0]
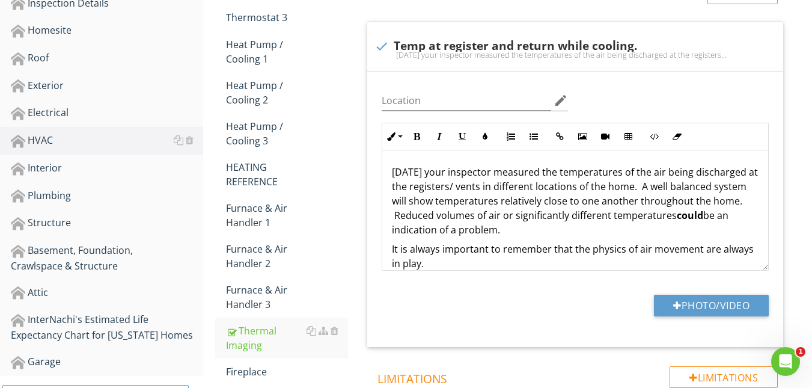
scroll to position [15, 0]
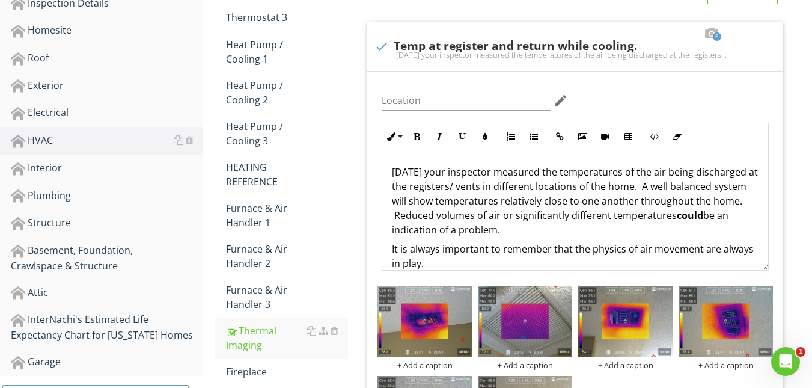
scroll to position [15, 0]
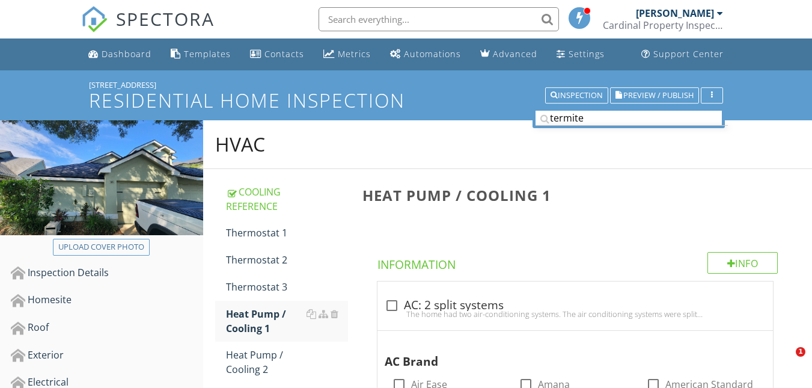
scroll to position [389, 0]
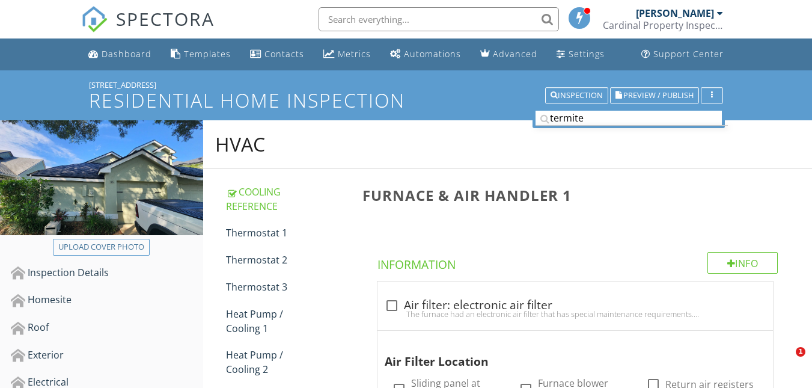
scroll to position [2559, 0]
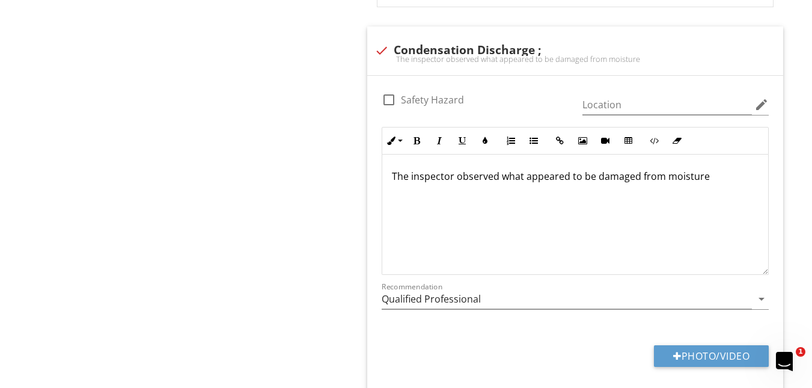
scroll to position [15, 0]
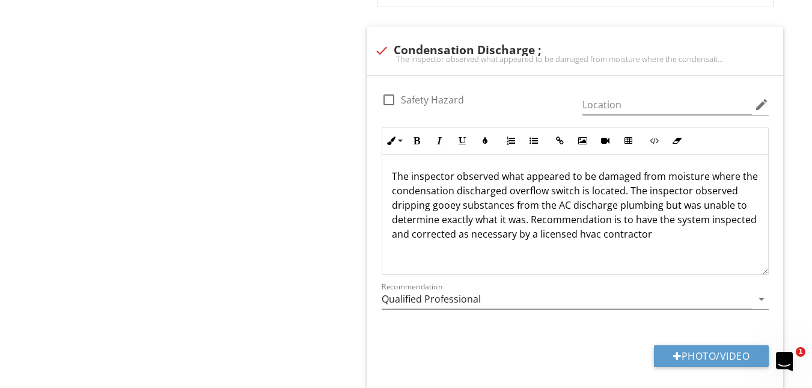
scroll to position [15, 0]
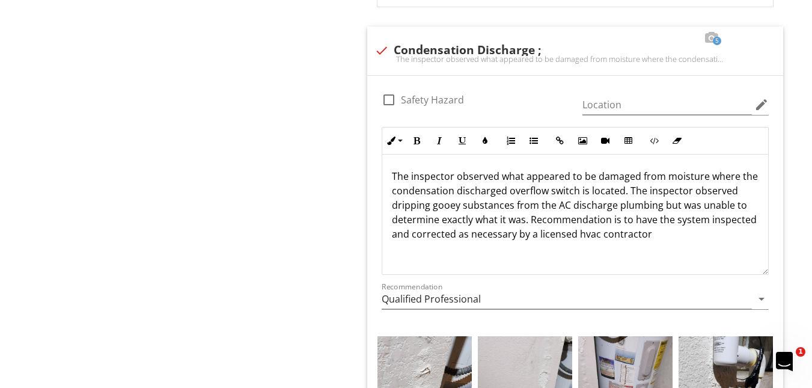
scroll to position [15, 0]
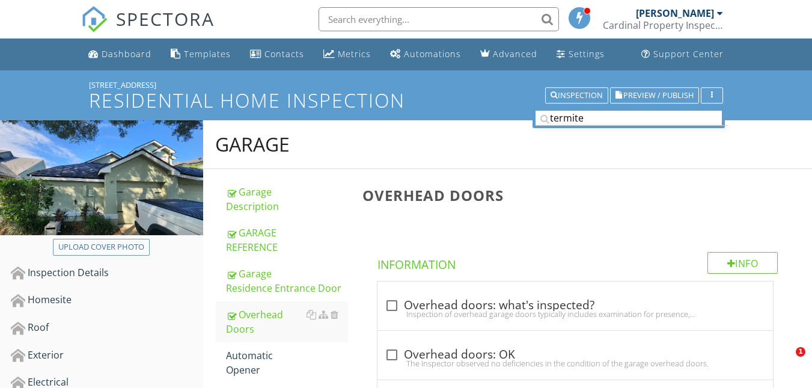
scroll to position [2201, 0]
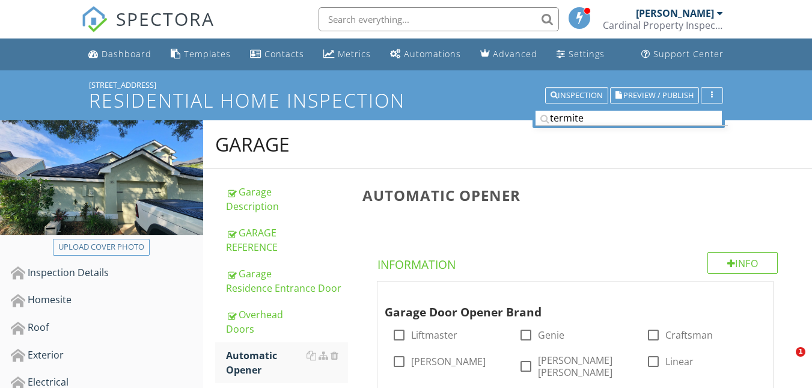
scroll to position [1507, 0]
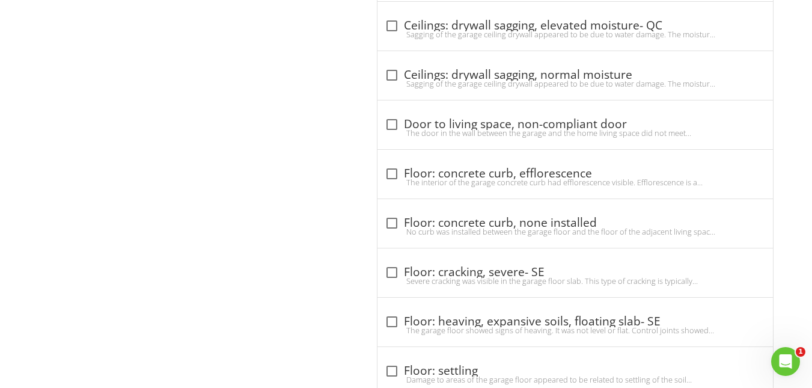
scroll to position [1762, 0]
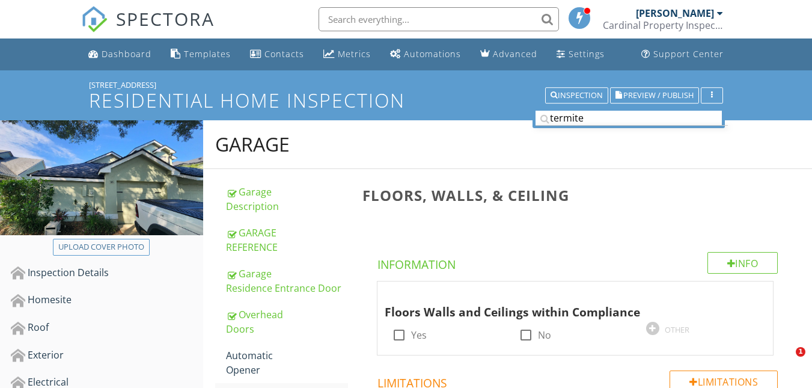
scroll to position [2203, 0]
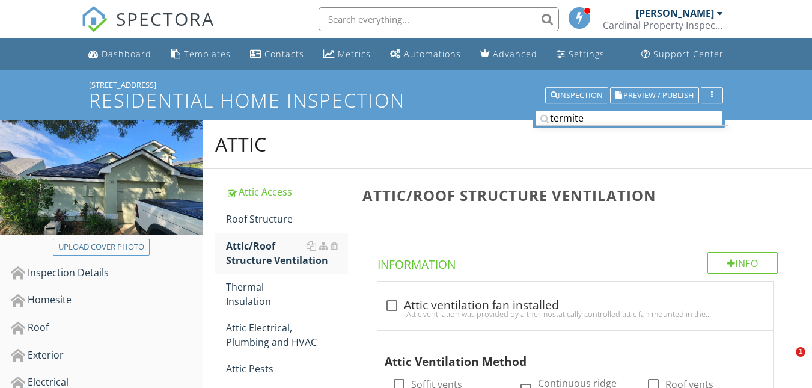
scroll to position [2243, 0]
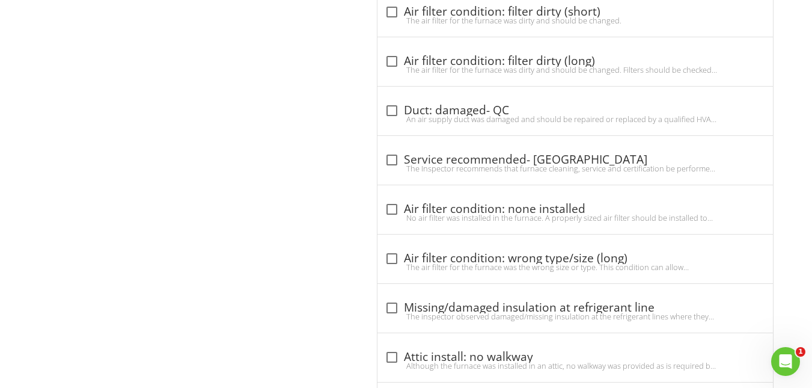
scroll to position [3285, 0]
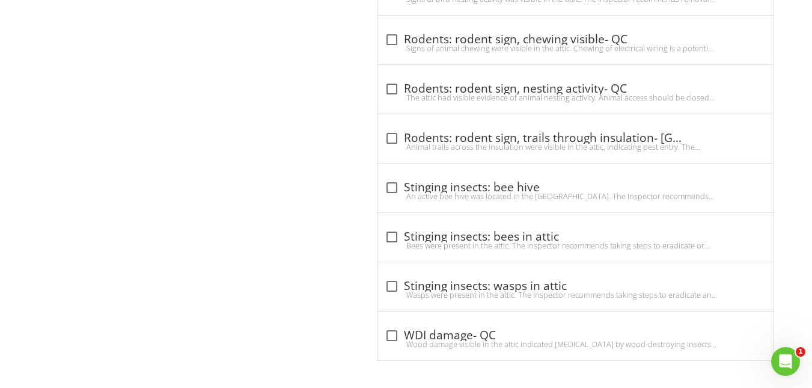
scroll to position [984, 0]
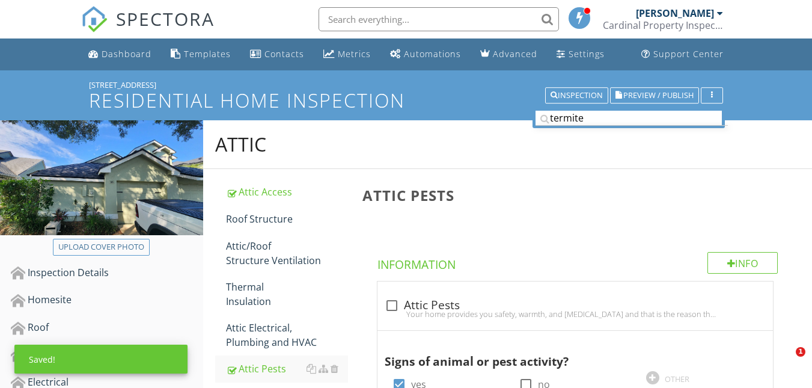
scroll to position [1184, 0]
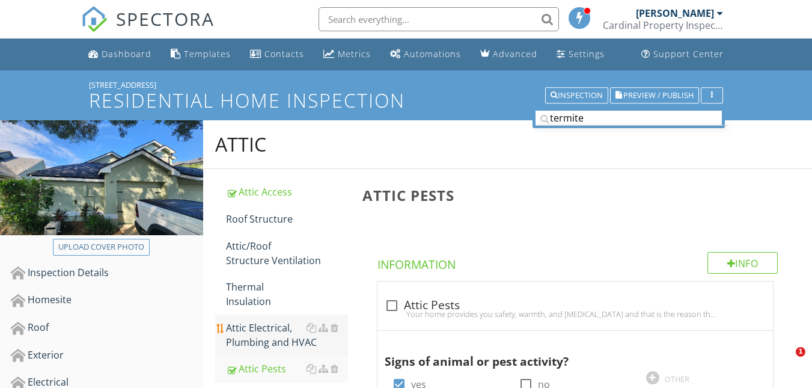
scroll to position [215, 0]
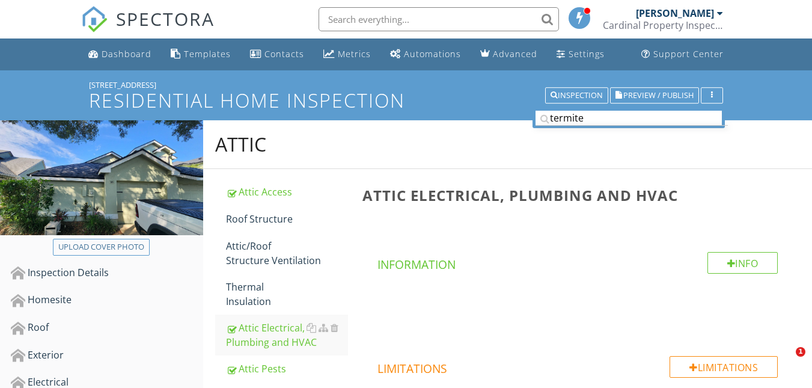
scroll to position [2115, 0]
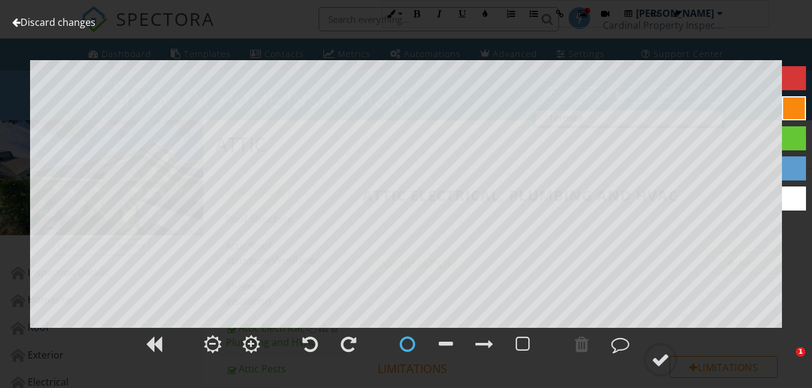
scroll to position [2346, 0]
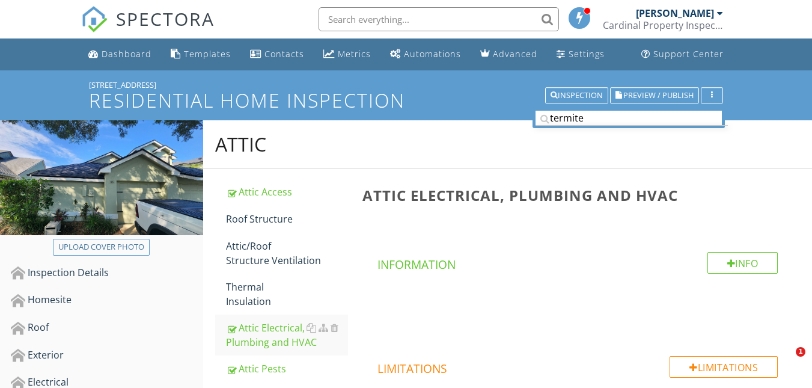
scroll to position [1942, 0]
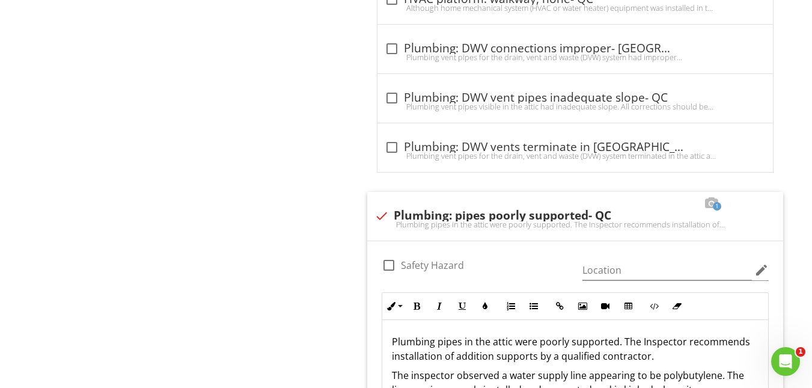
scroll to position [15, 0]
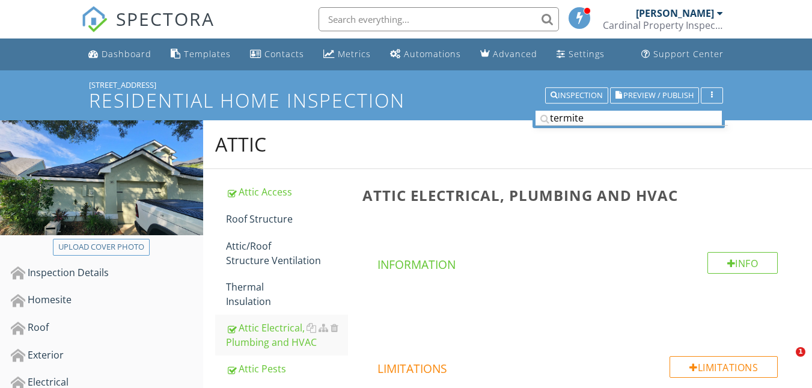
scroll to position [1942, 0]
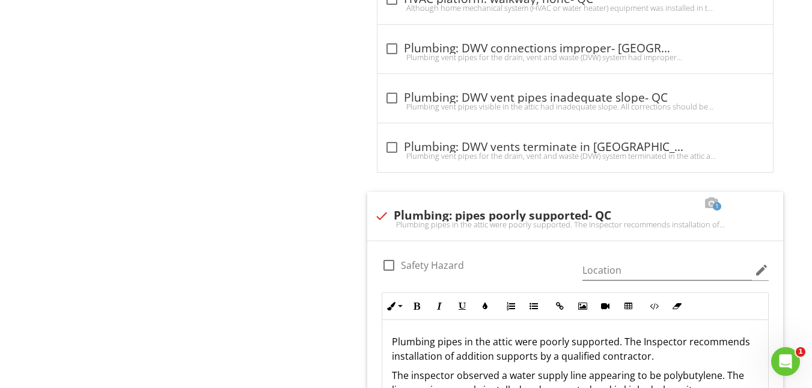
scroll to position [15, 0]
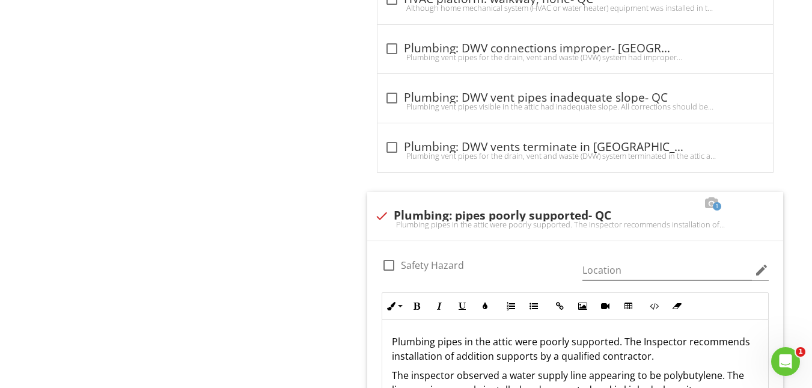
scroll to position [15, 0]
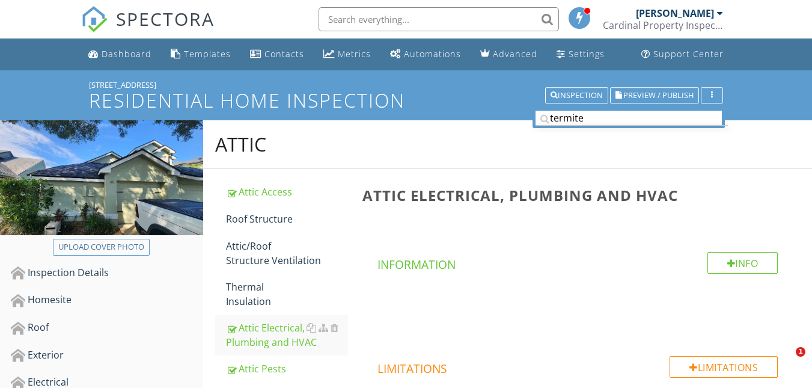
scroll to position [1942, 0]
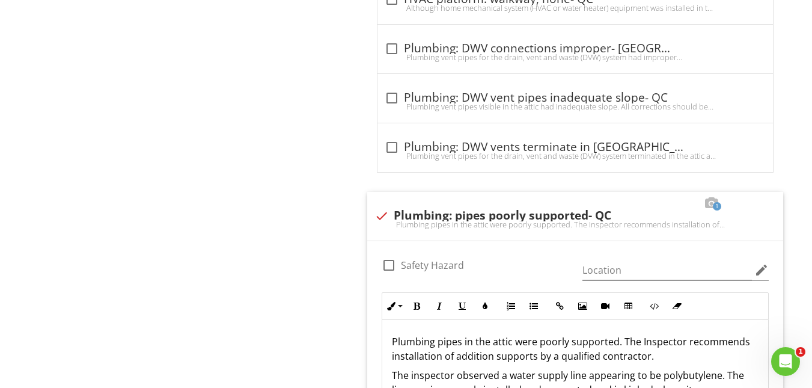
scroll to position [15, 0]
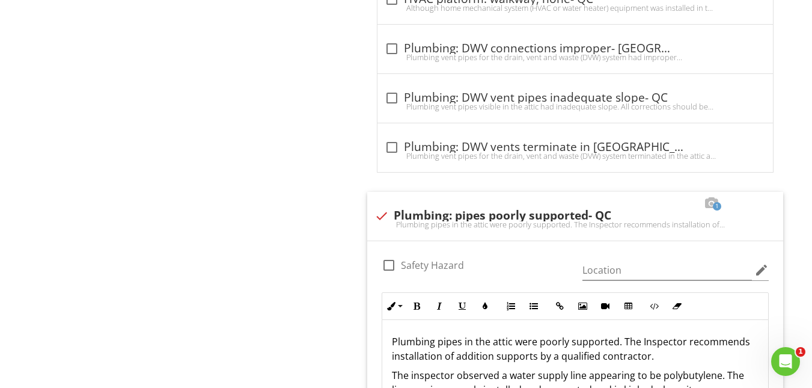
scroll to position [15, 0]
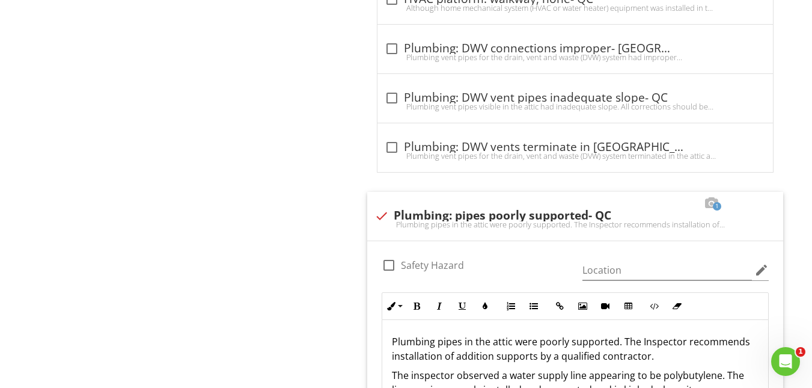
scroll to position [15, 0]
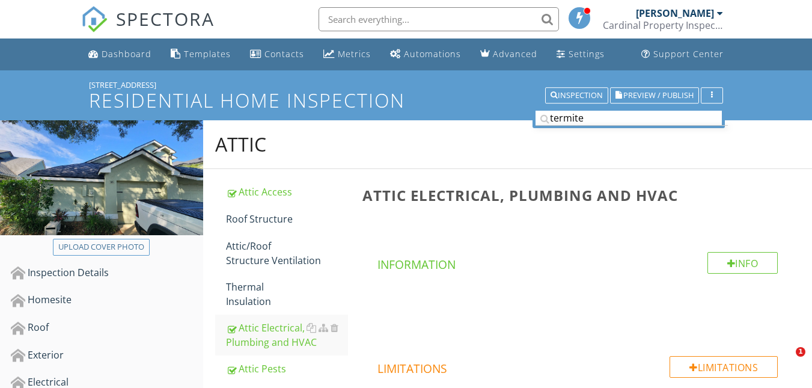
scroll to position [1942, 0]
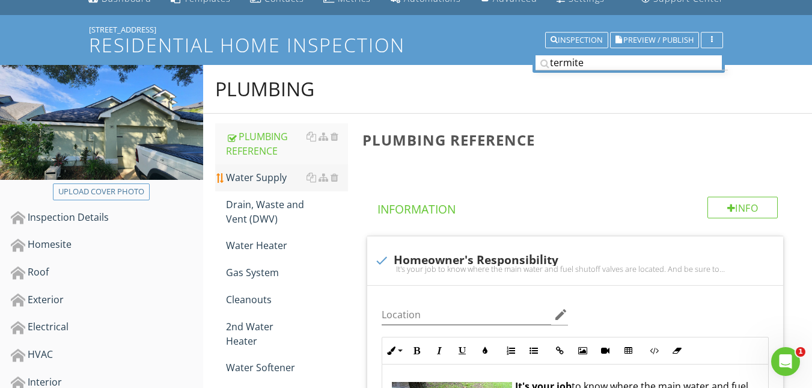
click at [251, 182] on div "Water Supply" at bounding box center [287, 177] width 122 height 14
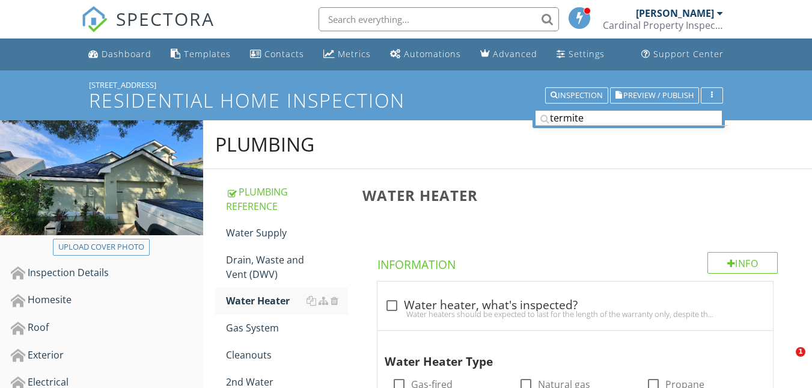
scroll to position [175, 0]
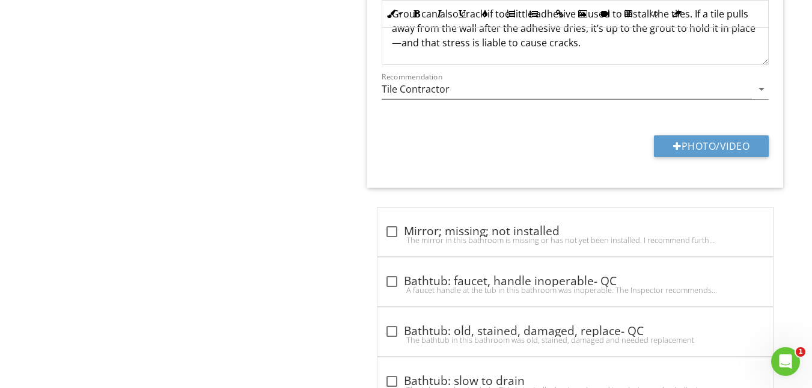
scroll to position [130, 0]
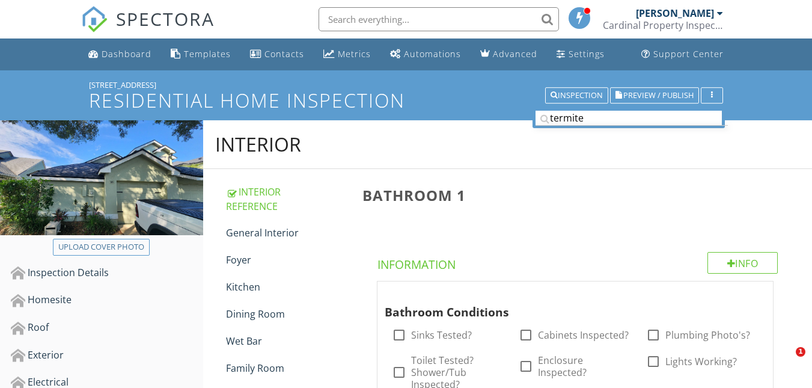
scroll to position [2097, 0]
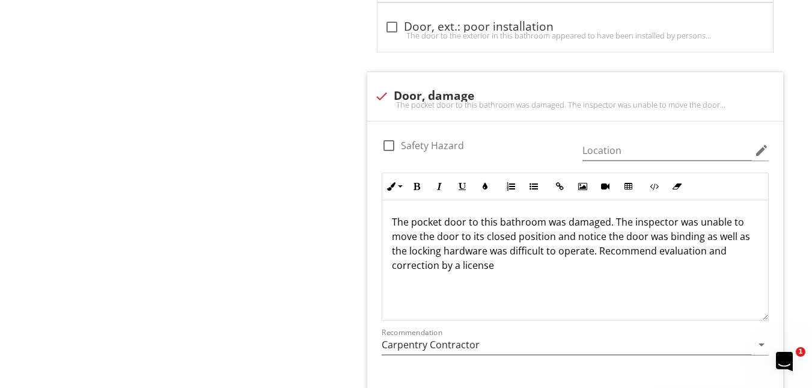
scroll to position [11710, 0]
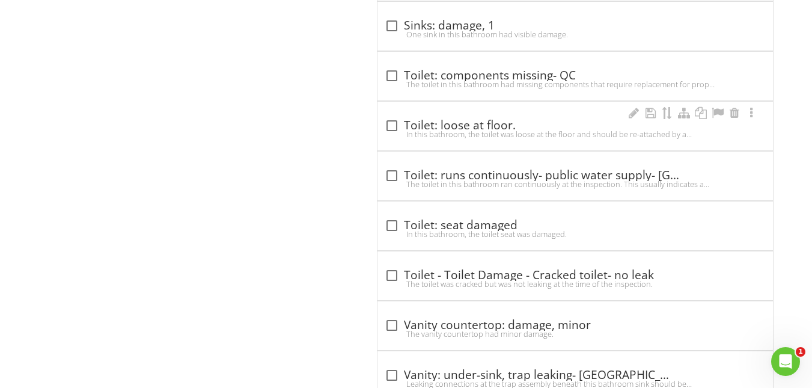
scroll to position [6984, 0]
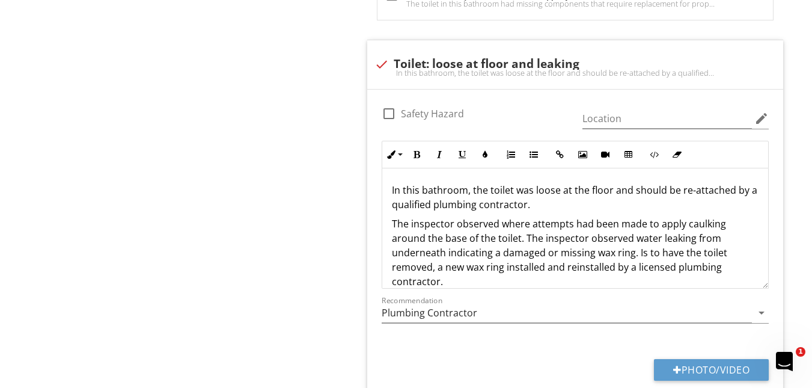
scroll to position [7064, 0]
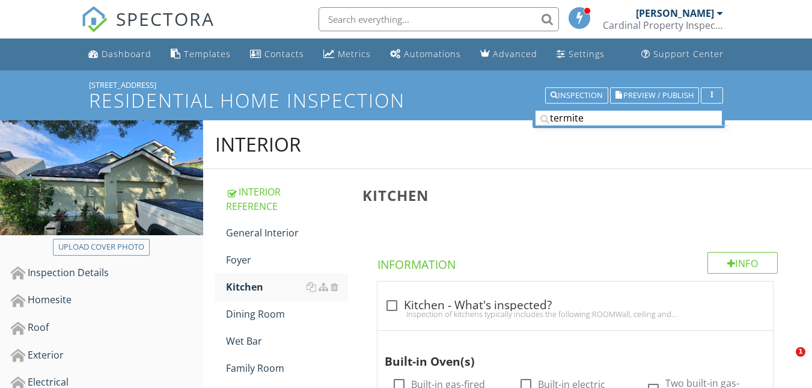
scroll to position [1016, 0]
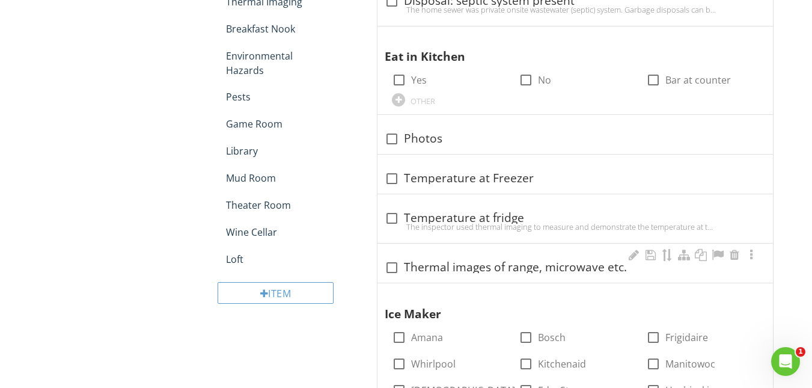
click at [391, 257] on div at bounding box center [392, 267] width 20 height 20
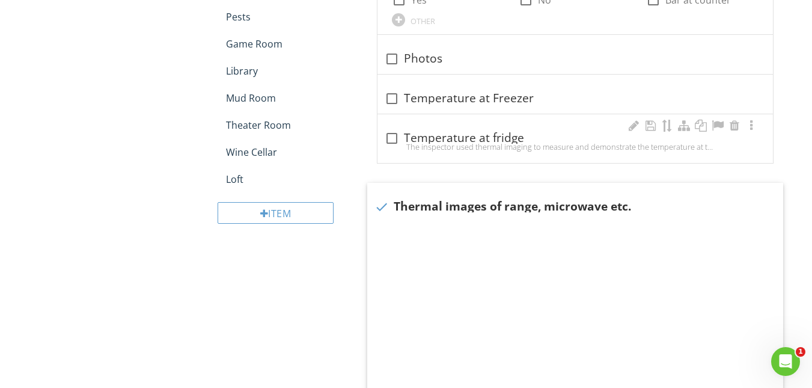
scroll to position [0, 0]
click at [391, 132] on div at bounding box center [392, 138] width 20 height 20
checkbox input "true"
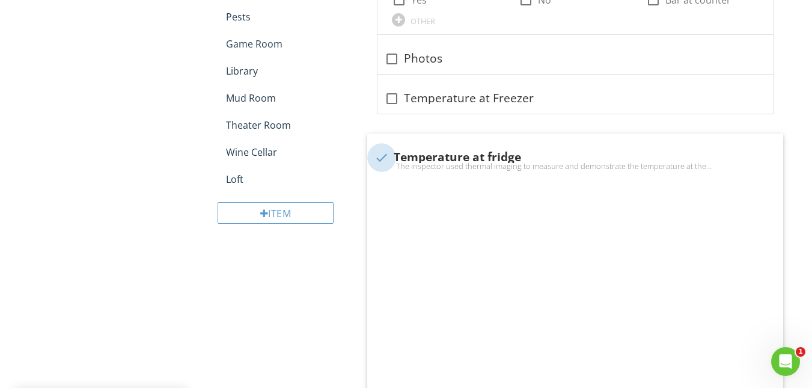
click at [390, 90] on div at bounding box center [392, 98] width 20 height 20
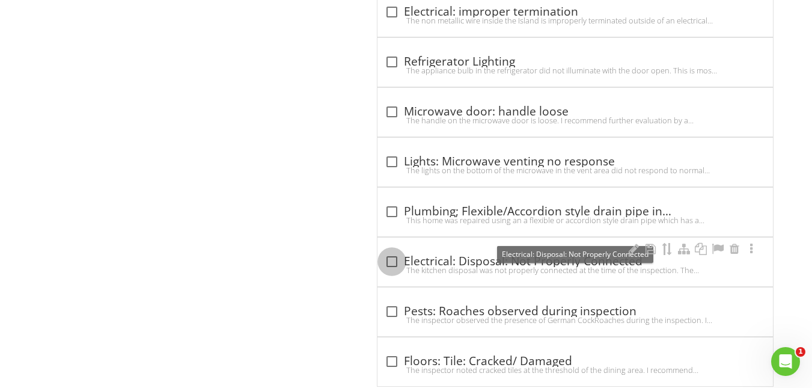
click at [394, 251] on div at bounding box center [392, 261] width 20 height 20
checkbox input "true"
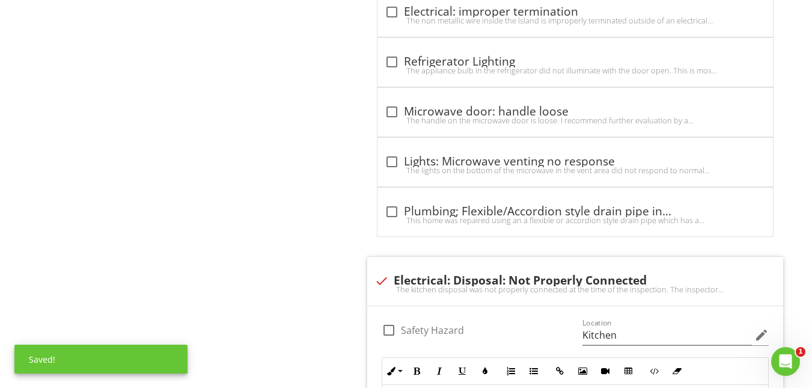
scroll to position [21876, 0]
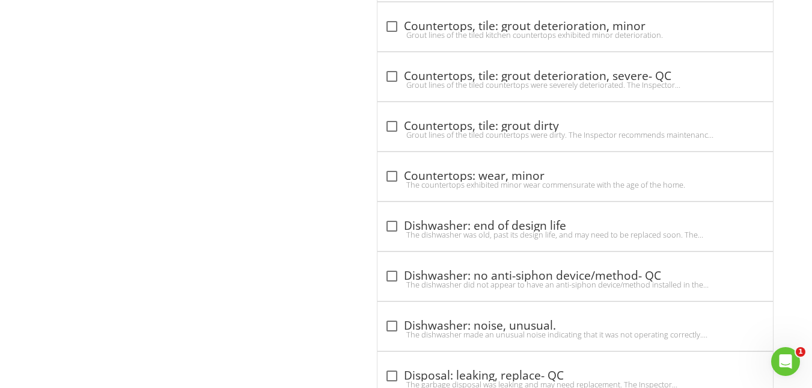
scroll to position [13310, 0]
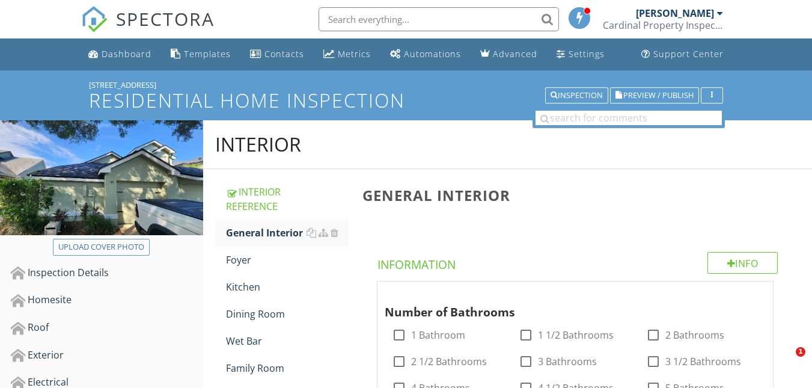
scroll to position [2403, 0]
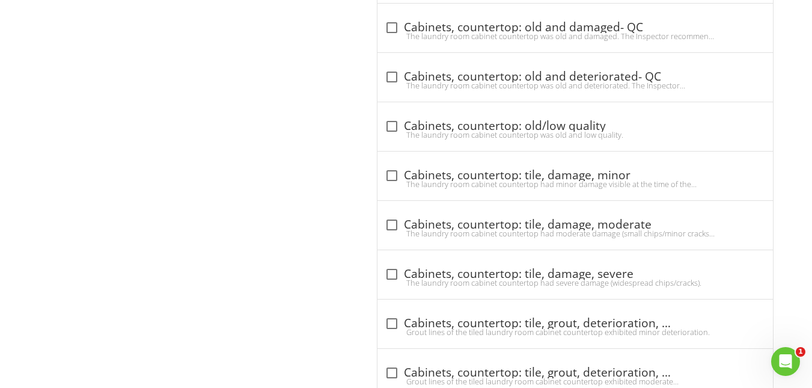
scroll to position [3870, 0]
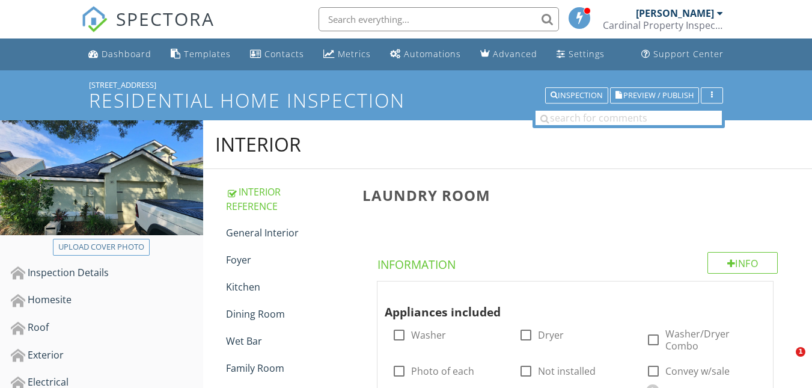
scroll to position [1148, 0]
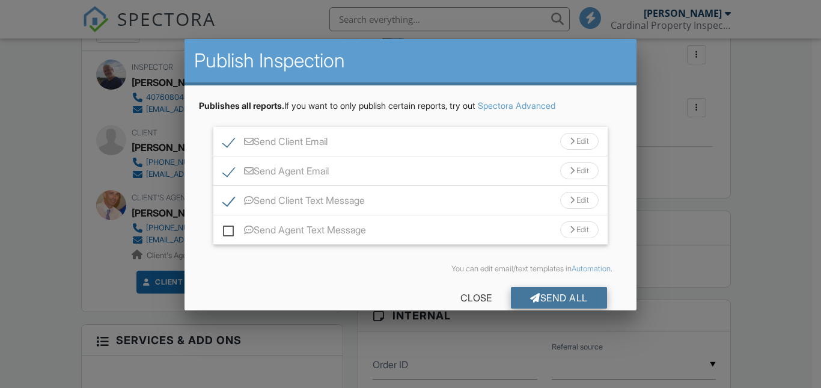
click at [542, 297] on div "Send All" at bounding box center [559, 298] width 96 height 22
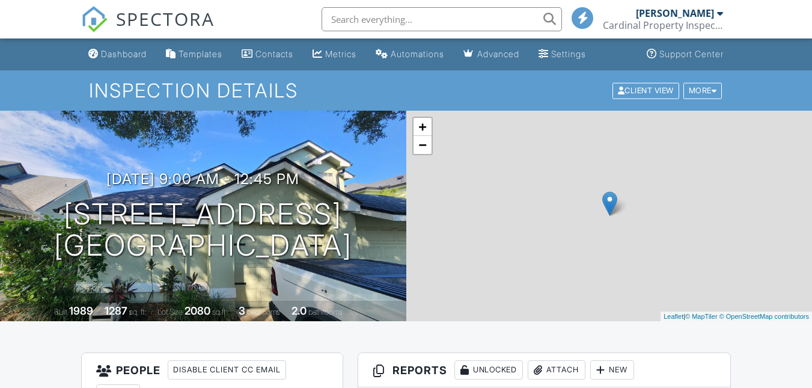
scroll to position [360, 0]
